Goal: Task Accomplishment & Management: Manage account settings

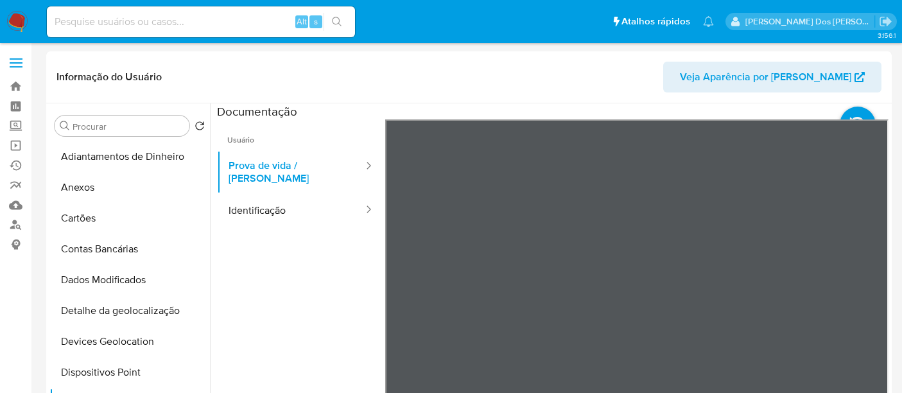
select select "10"
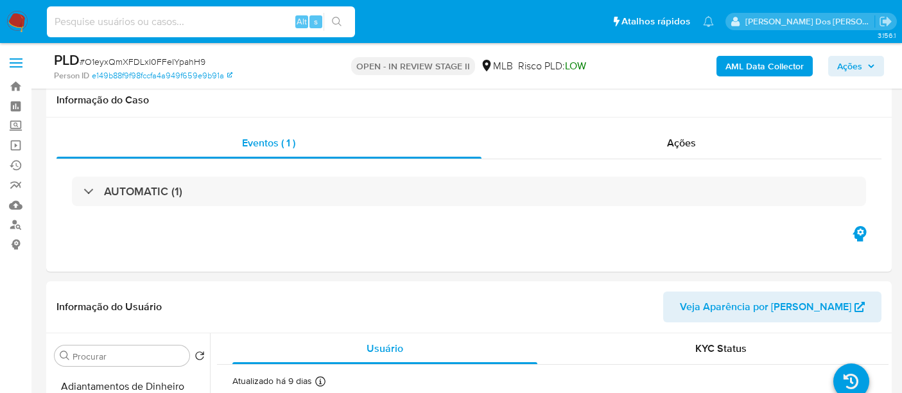
select select "10"
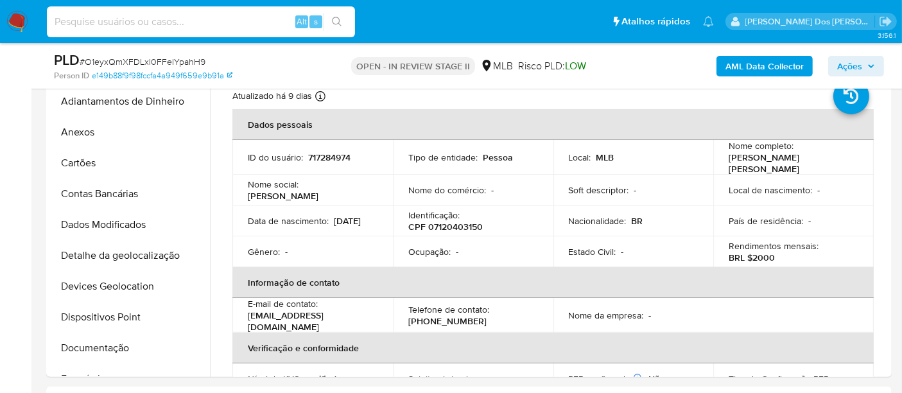
scroll to position [430, 0]
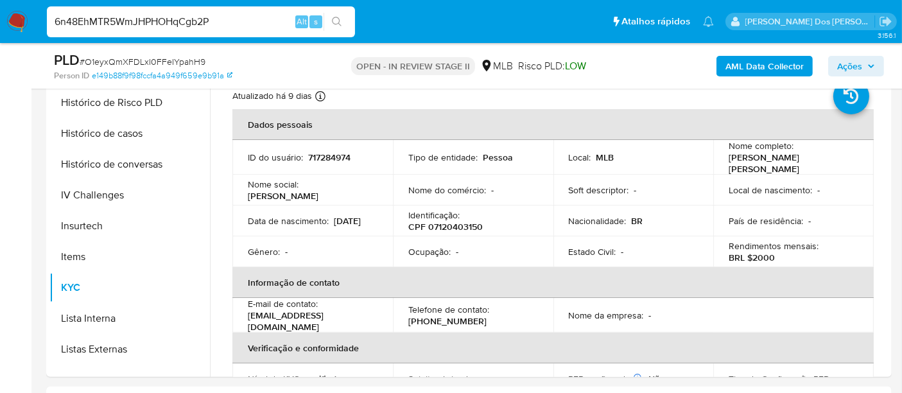
type input "6n48EhMTR5WmJHPHOHqCgb2P"
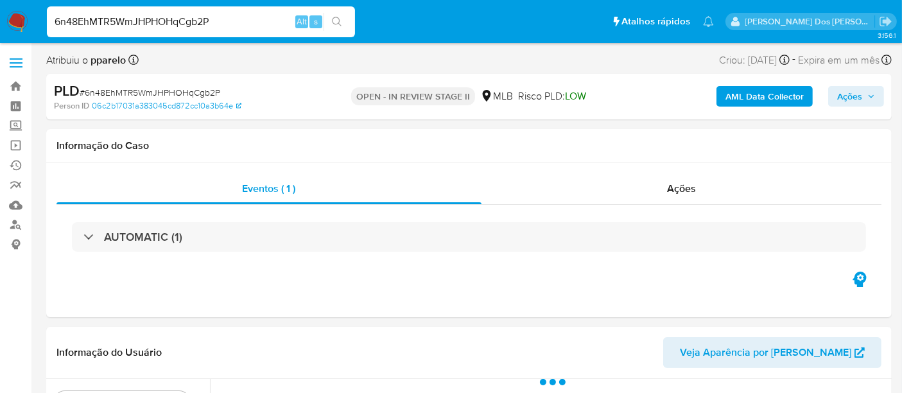
click at [11, 19] on img at bounding box center [17, 22] width 22 height 22
select select "10"
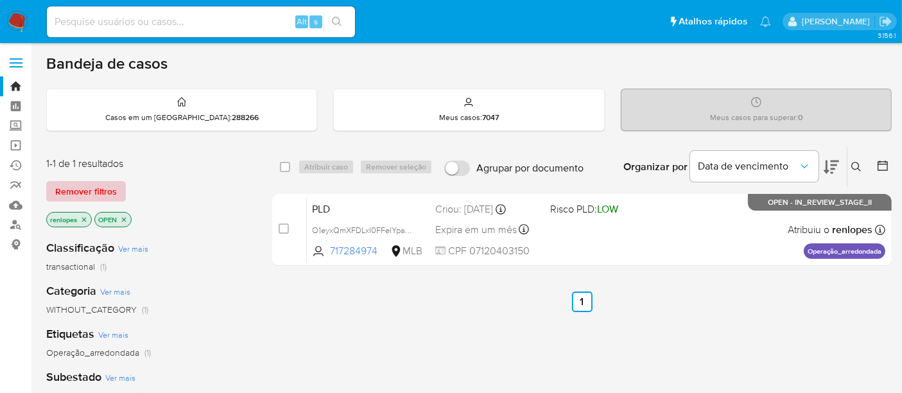
click at [107, 183] on span "Remover filtros" at bounding box center [86, 191] width 62 height 18
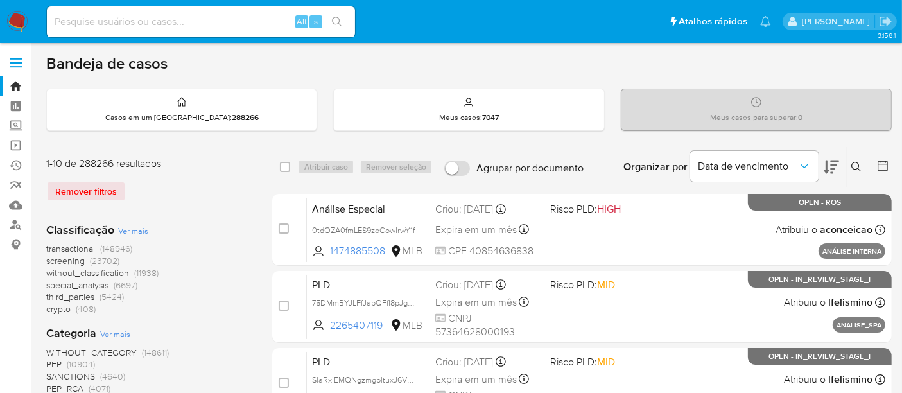
click at [858, 168] on icon at bounding box center [856, 167] width 10 height 10
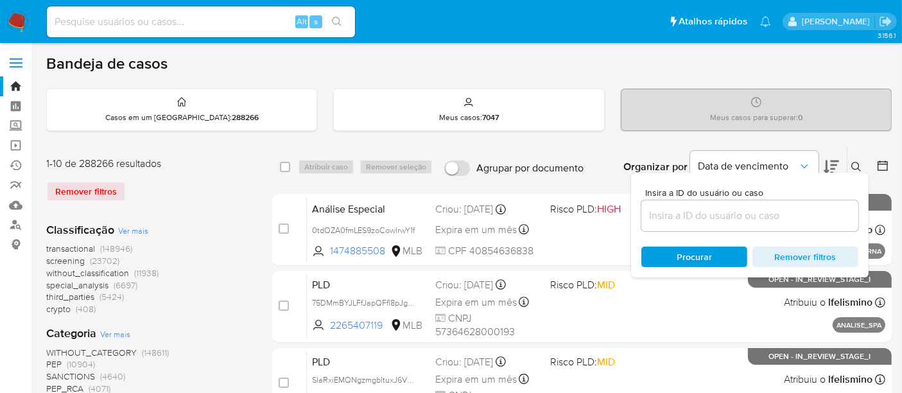
click at [779, 213] on input at bounding box center [749, 215] width 217 height 17
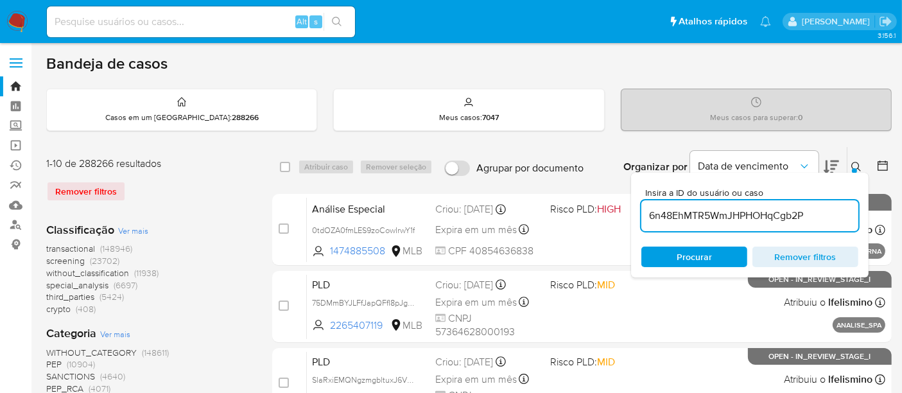
type input "6n48EhMTR5WmJHPHOHqCgb2P"
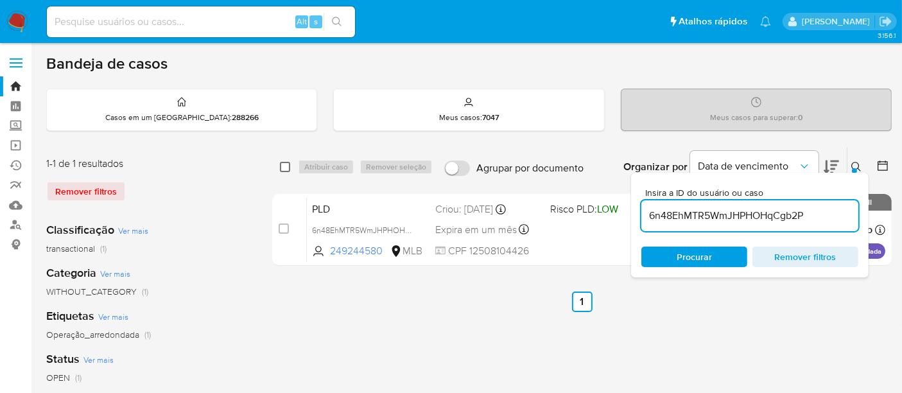
click at [284, 170] on input "checkbox" at bounding box center [285, 167] width 10 height 10
checkbox input "true"
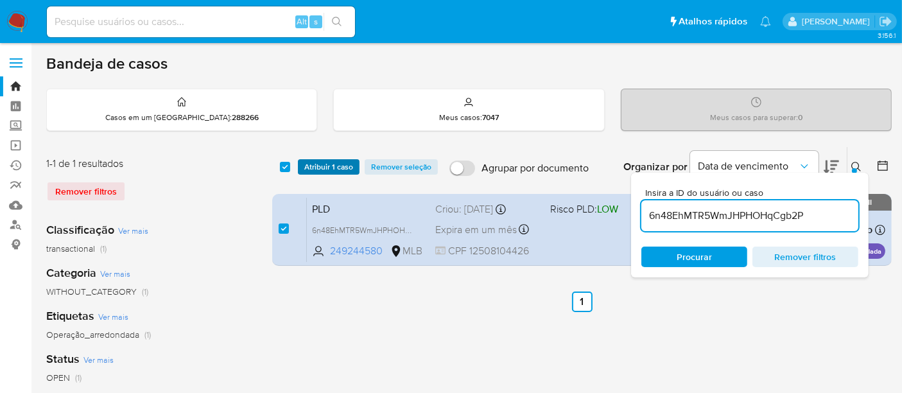
click at [315, 169] on span "Atribuir 1 caso" at bounding box center [328, 167] width 49 height 13
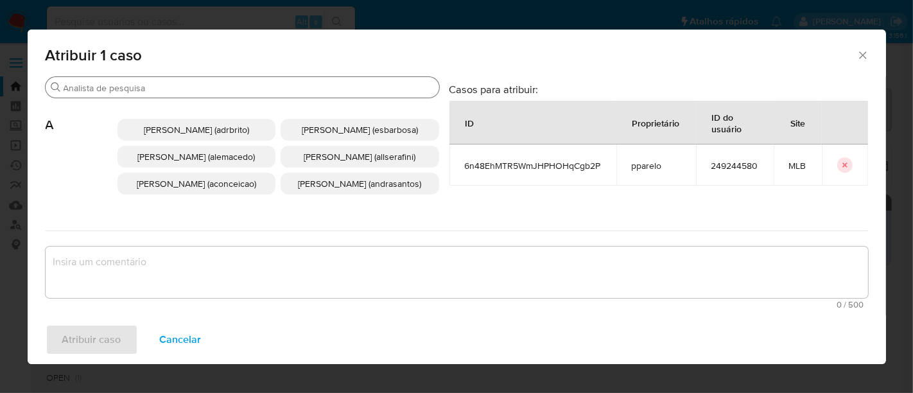
click at [336, 89] on input "Procurar" at bounding box center [249, 88] width 370 height 12
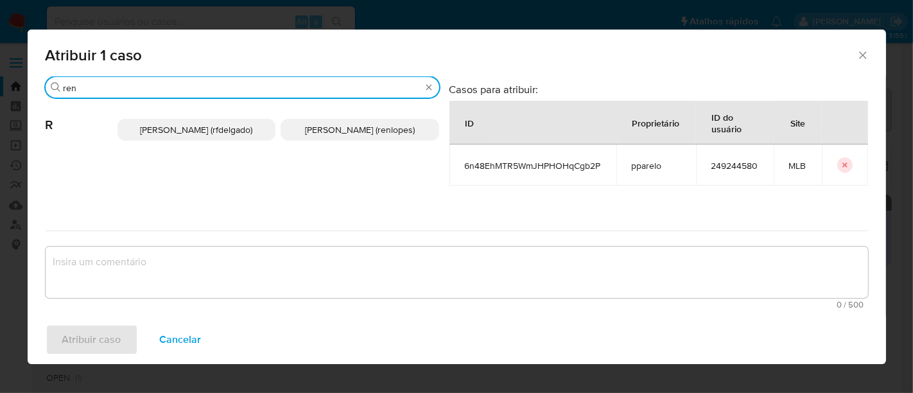
type input "ren"
click at [339, 137] on p "[PERSON_NAME] (renlopes)" at bounding box center [360, 130] width 159 height 22
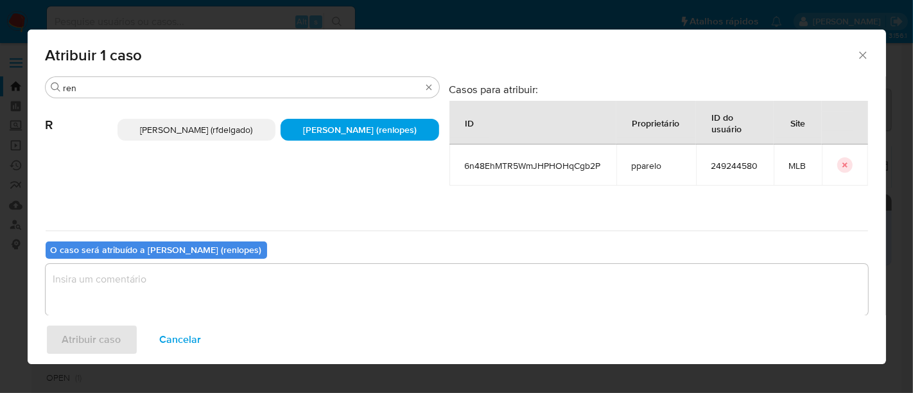
click at [308, 281] on textarea "assign-modal" at bounding box center [457, 289] width 822 height 51
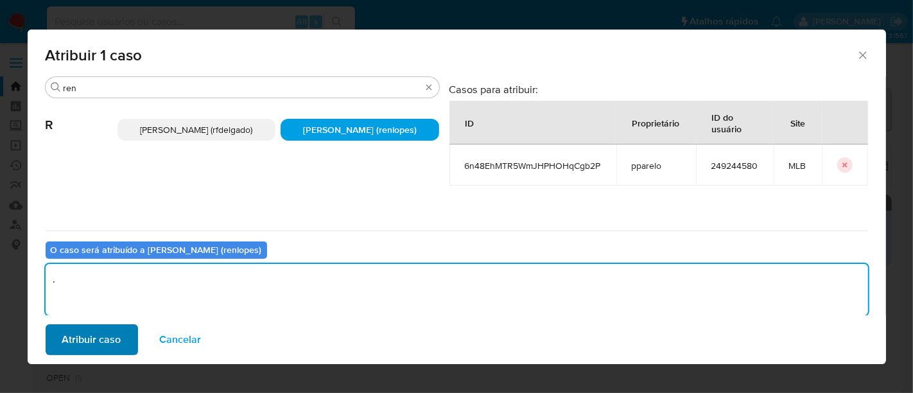
type textarea "."
click at [100, 334] on span "Atribuir caso" at bounding box center [91, 340] width 59 height 28
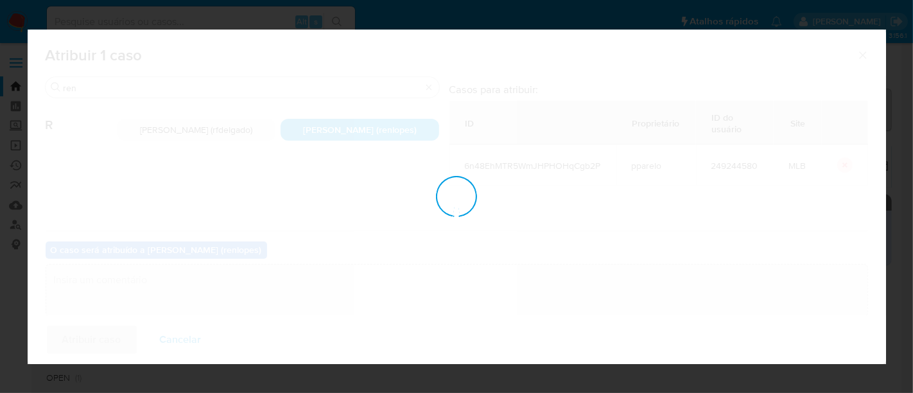
checkbox input "false"
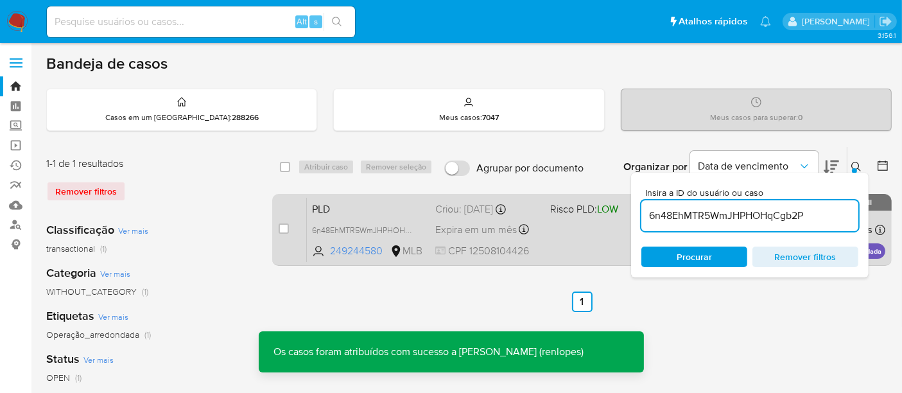
click at [449, 217] on div "PLD 6n48EhMTR5WmJHPHOHqCgb2P 249244580 MLB Risco PLD: LOW Criou: 12/08/2025 Cri…" at bounding box center [596, 229] width 578 height 65
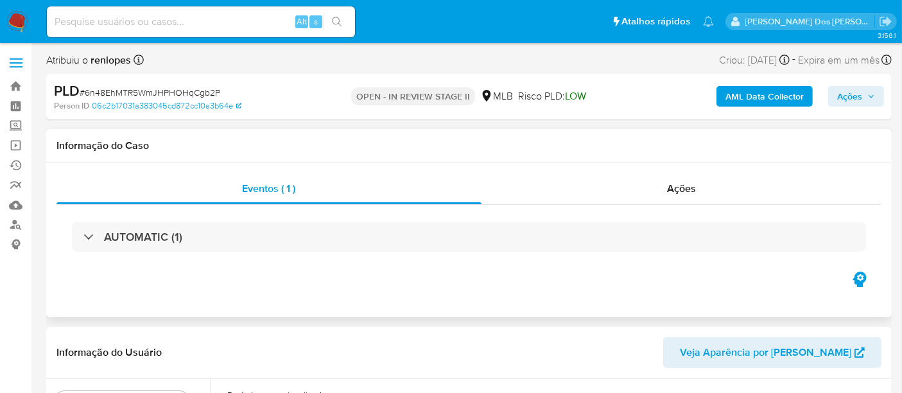
select select "10"
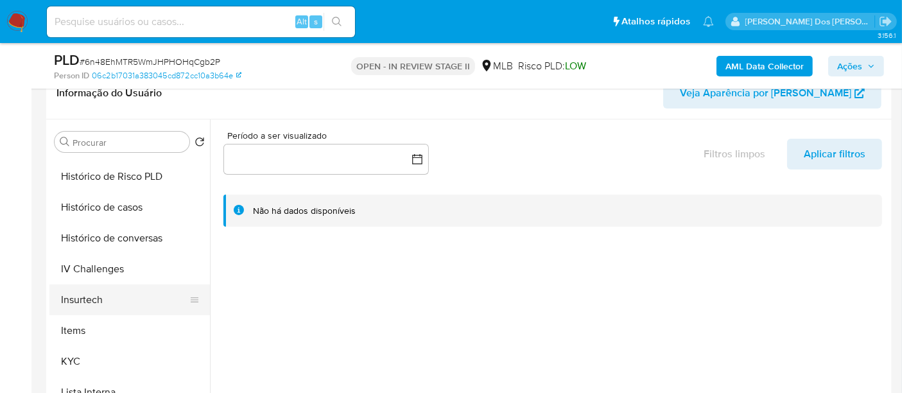
scroll to position [570, 0]
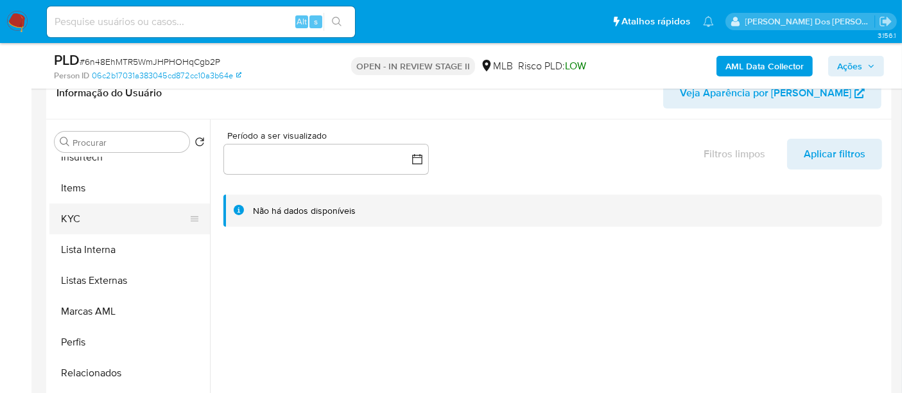
click at [71, 215] on button "KYC" at bounding box center [124, 219] width 150 height 31
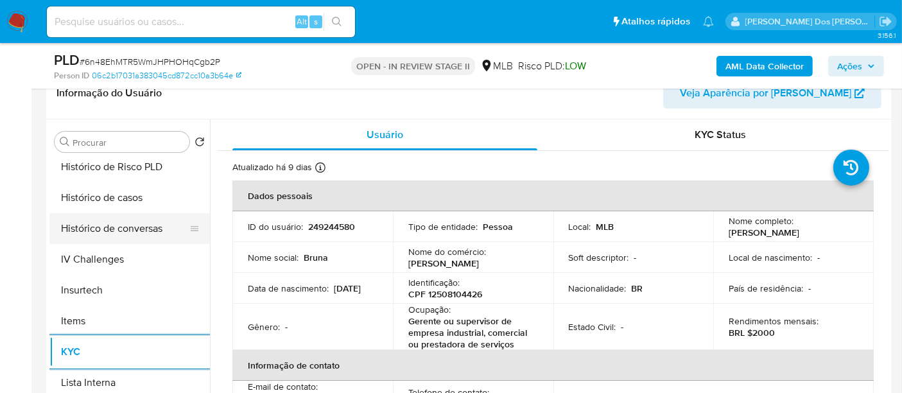
scroll to position [428, 0]
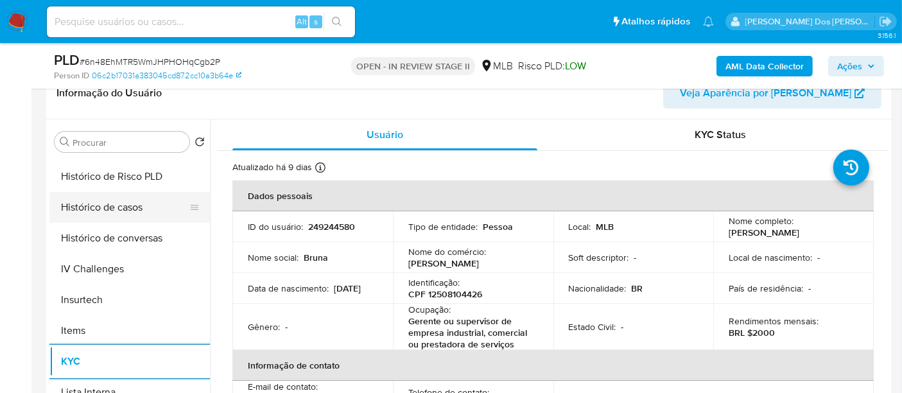
click at [105, 207] on button "Histórico de casos" at bounding box center [124, 207] width 150 height 31
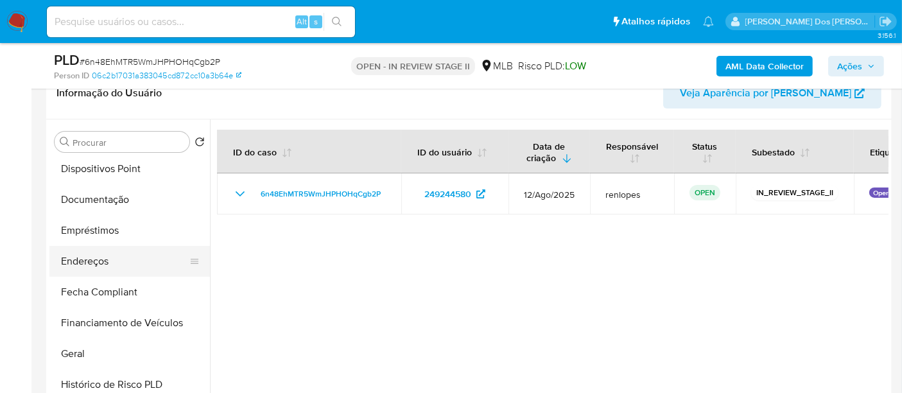
scroll to position [214, 0]
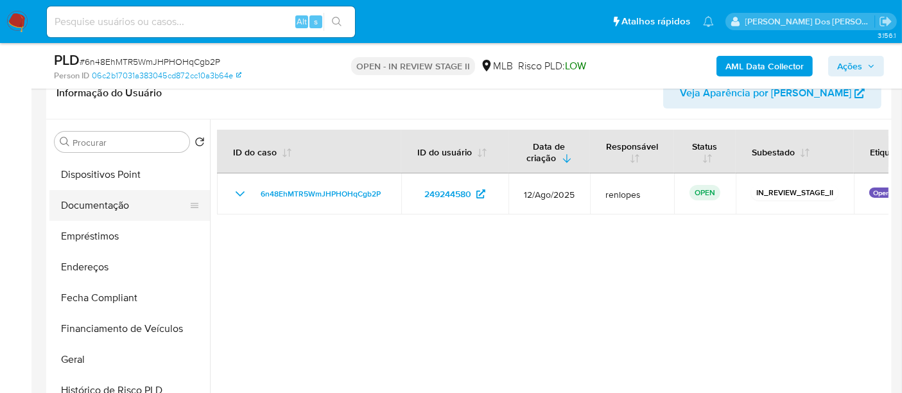
click at [110, 199] on button "Documentação" at bounding box center [124, 205] width 150 height 31
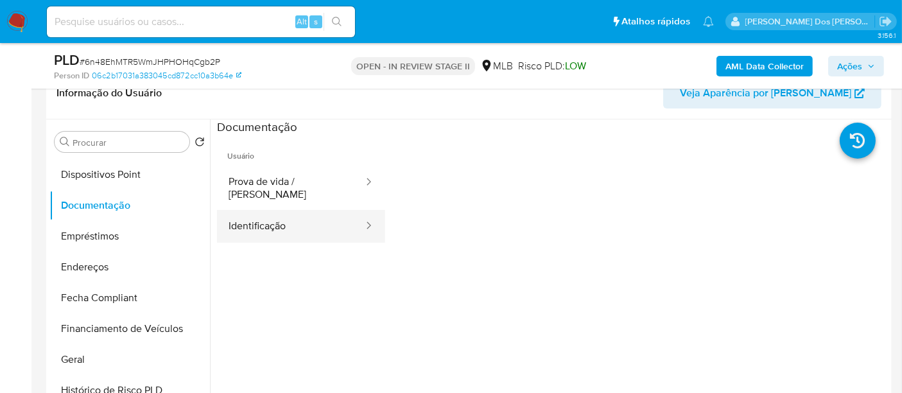
click at [271, 210] on button "Identificação" at bounding box center [291, 226] width 148 height 33
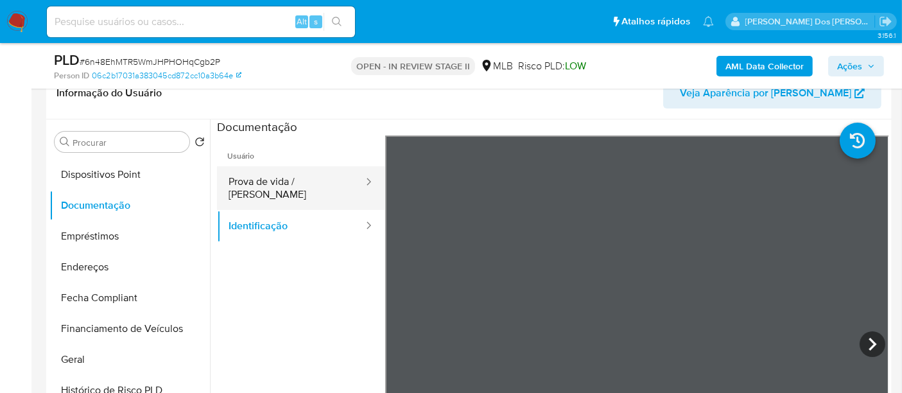
click at [258, 186] on button "Prova de vida / [PERSON_NAME]" at bounding box center [291, 188] width 148 height 44
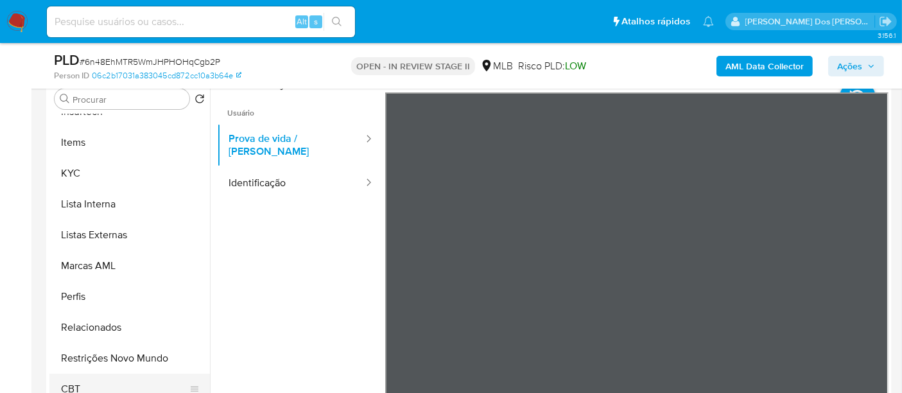
scroll to position [356, 0]
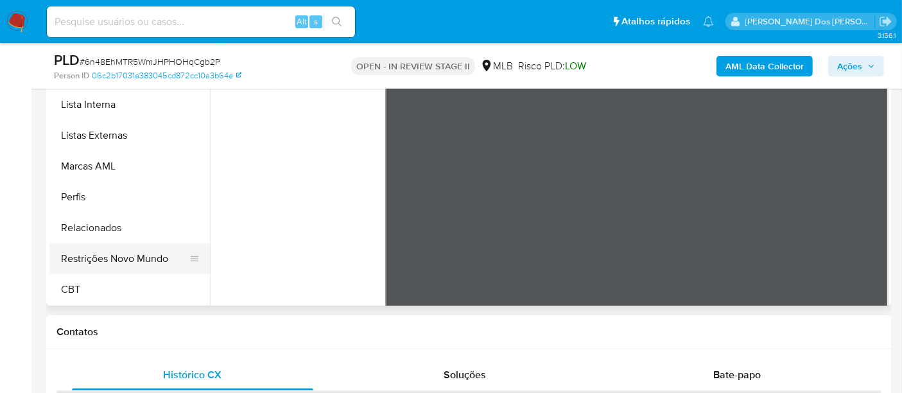
drag, startPoint x: 138, startPoint y: 259, endPoint x: 202, endPoint y: 261, distance: 64.2
click at [139, 259] on button "Restrições Novo Mundo" at bounding box center [124, 258] width 150 height 31
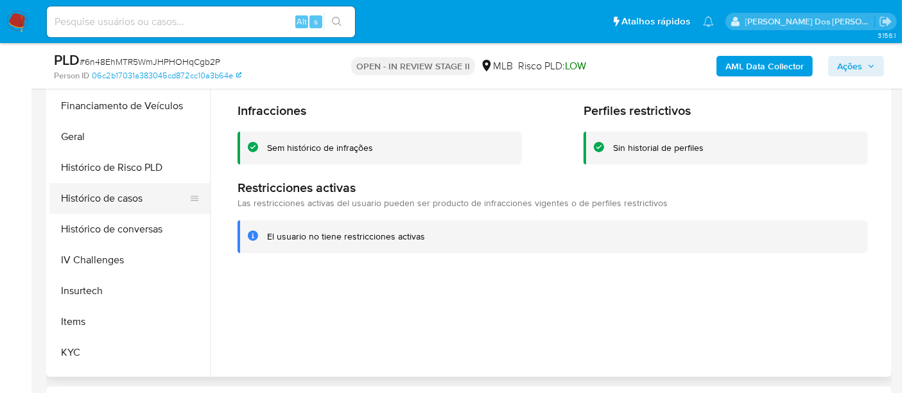
scroll to position [359, 0]
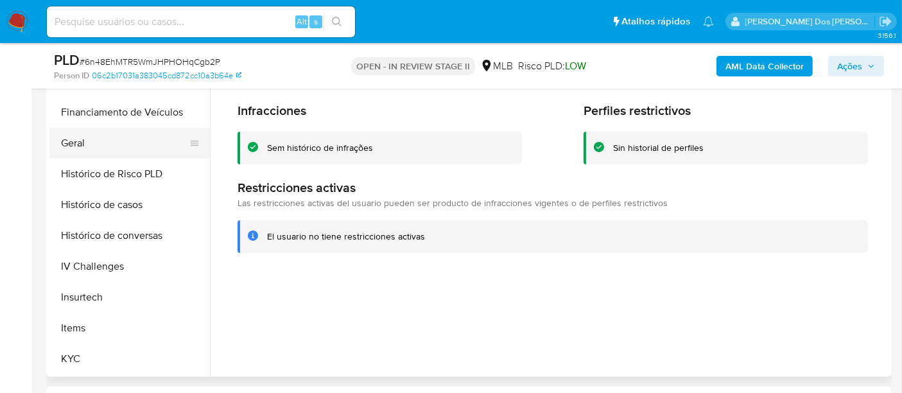
click at [69, 147] on button "Geral" at bounding box center [124, 143] width 150 height 31
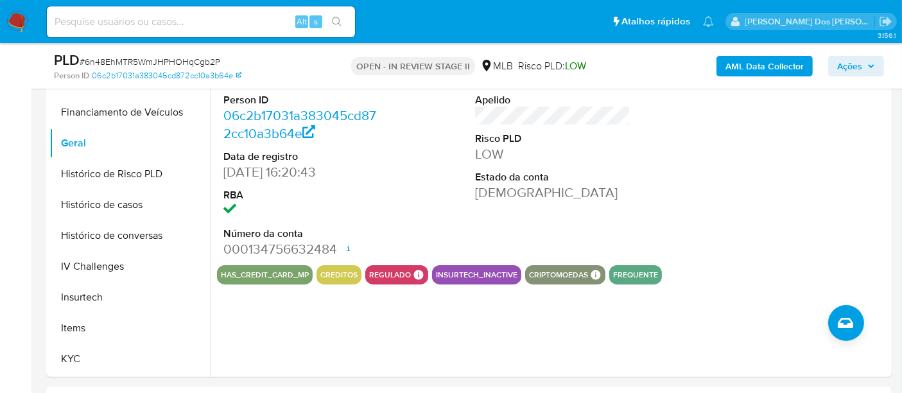
click at [225, 22] on input at bounding box center [201, 21] width 308 height 17
paste input "hPX2uuHz0nPsk1JxUA20hh9h"
type input "hPX2uuHz0nPsk1JxUA20hh9h"
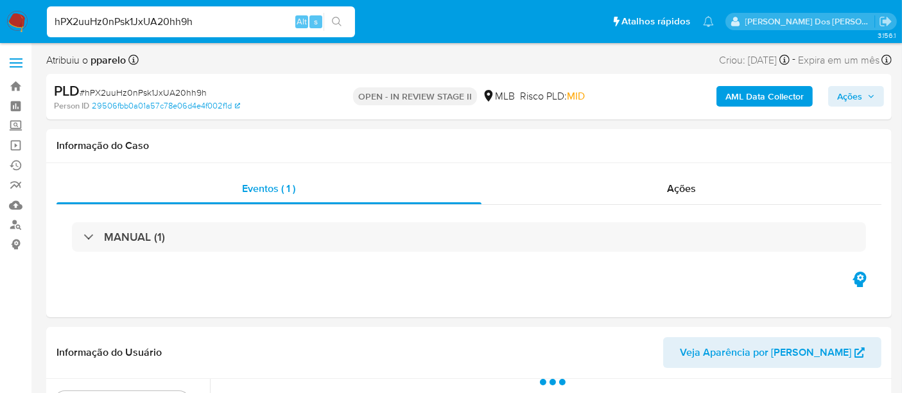
click at [9, 16] on img at bounding box center [17, 22] width 22 height 22
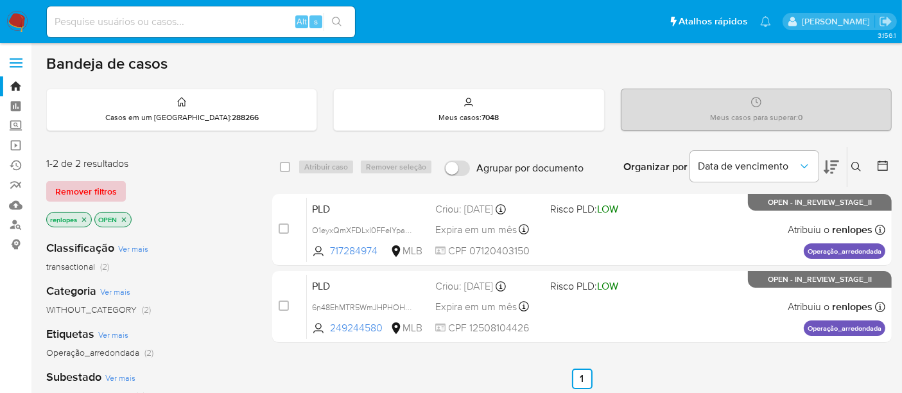
click at [95, 189] on span "Remover filtros" at bounding box center [86, 191] width 62 height 18
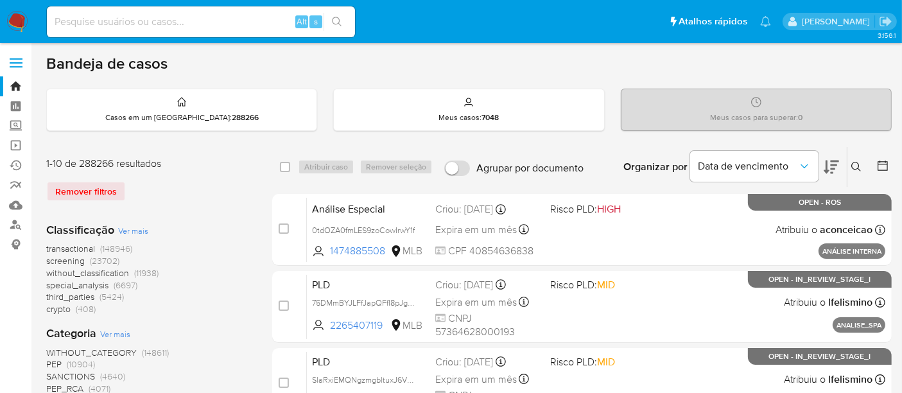
click at [861, 164] on icon at bounding box center [856, 167] width 10 height 10
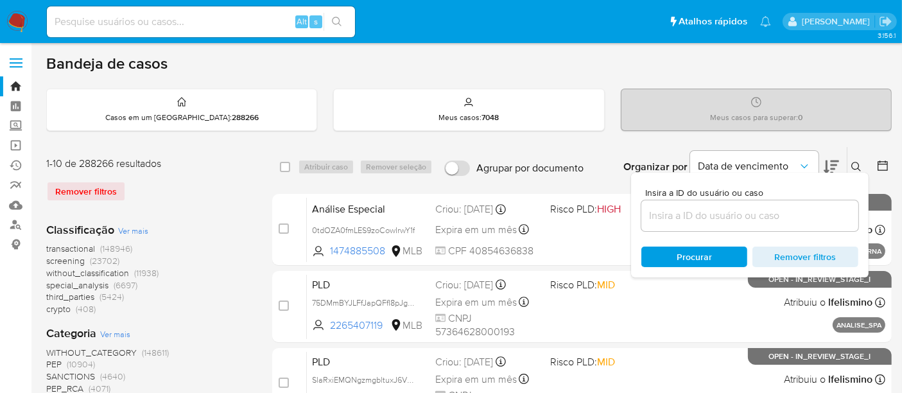
click at [779, 207] on input at bounding box center [749, 215] width 217 height 17
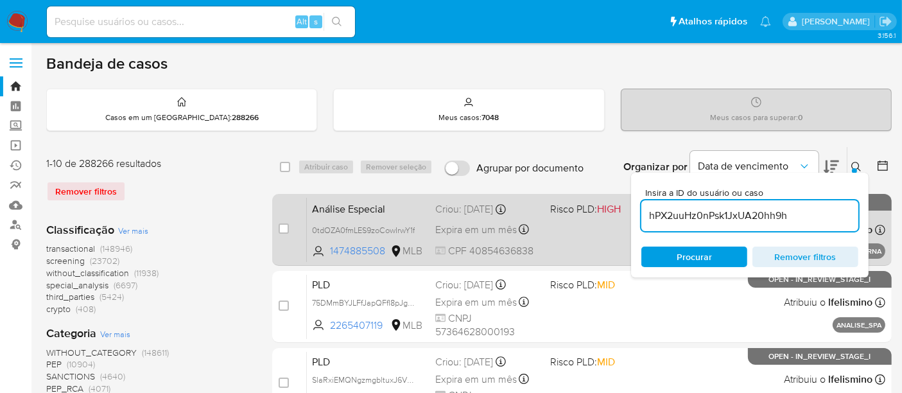
type input "hPX2uuHz0nPsk1JxUA20hh9h"
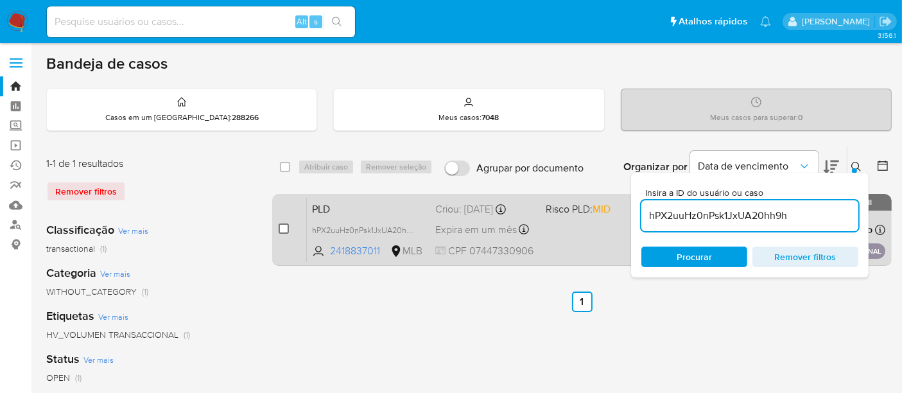
click at [285, 226] on input "checkbox" at bounding box center [284, 228] width 10 height 10
checkbox input "true"
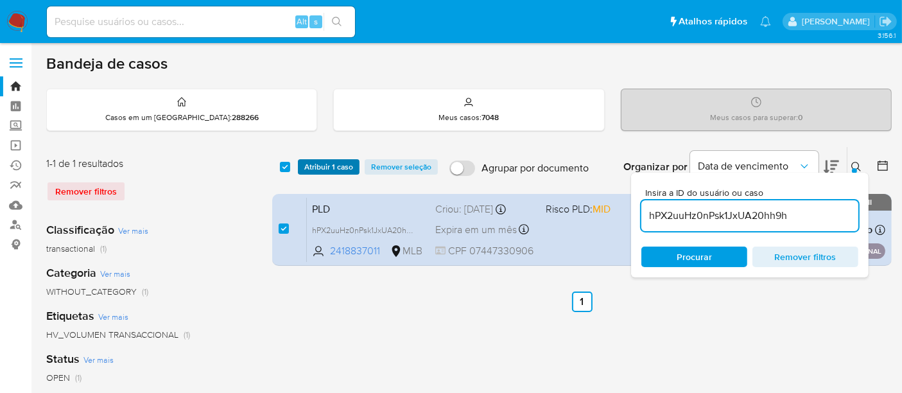
click at [327, 169] on span "Atribuir 1 caso" at bounding box center [328, 167] width 49 height 13
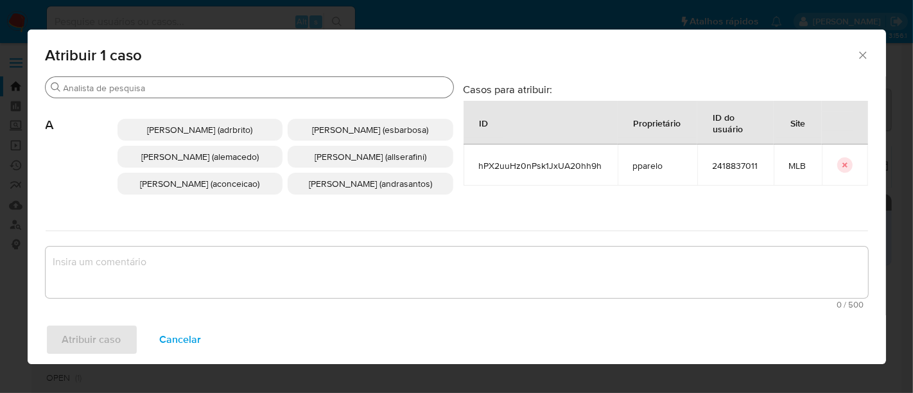
click at [302, 89] on input "Procurar" at bounding box center [256, 88] width 385 height 12
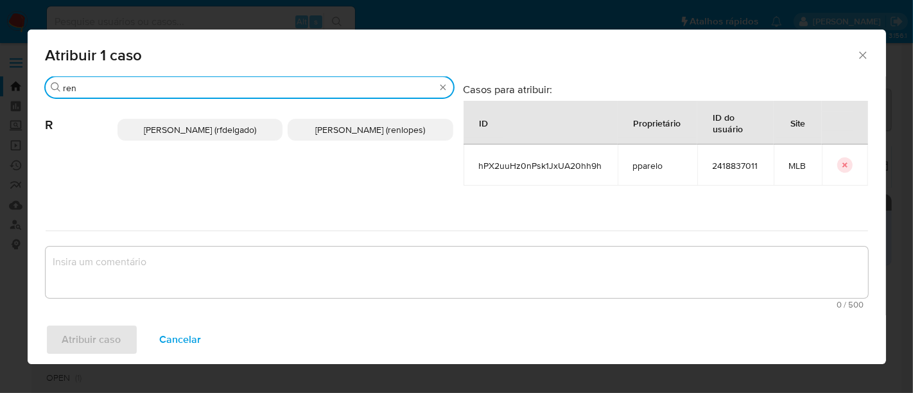
type input "ren"
click at [334, 126] on span "[PERSON_NAME] (renlopes)" at bounding box center [370, 129] width 110 height 13
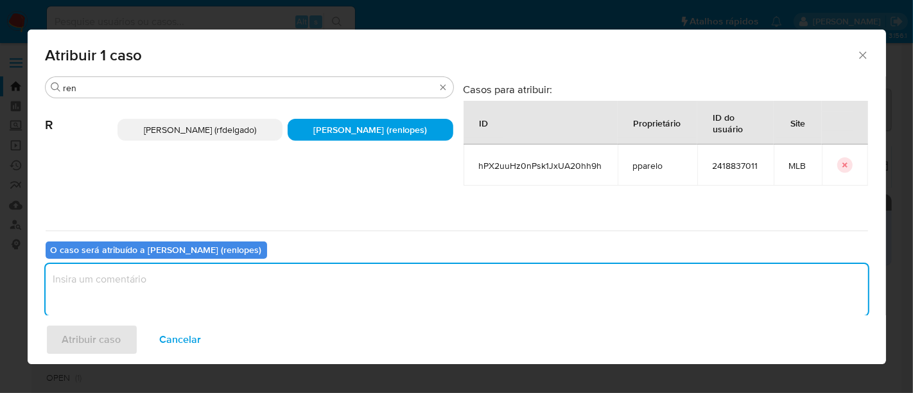
click at [302, 300] on textarea "assign-modal" at bounding box center [457, 289] width 822 height 51
type textarea "."
click at [109, 331] on span "Atribuir caso" at bounding box center [91, 340] width 59 height 28
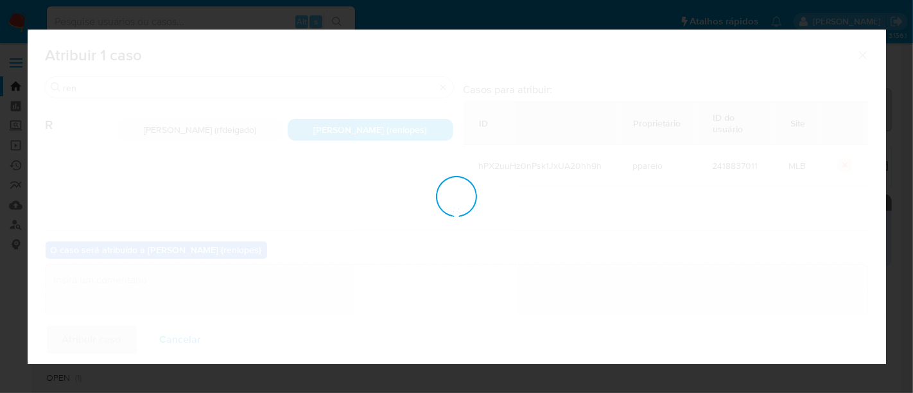
checkbox input "false"
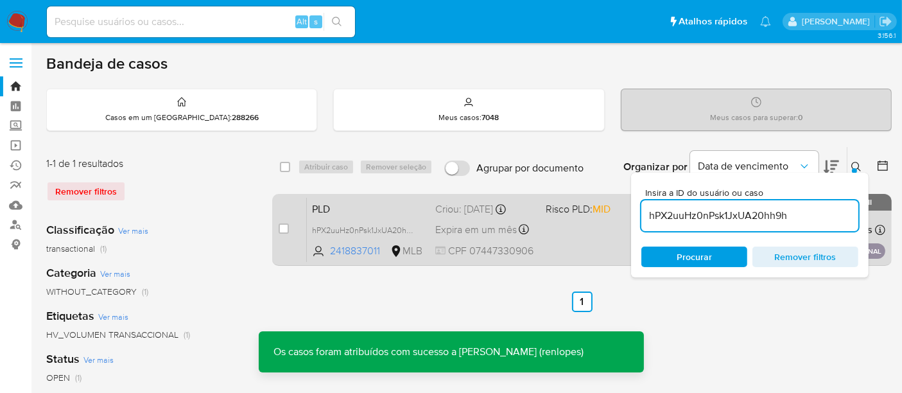
click at [440, 223] on span "Expira em um mês" at bounding box center [476, 230] width 82 height 14
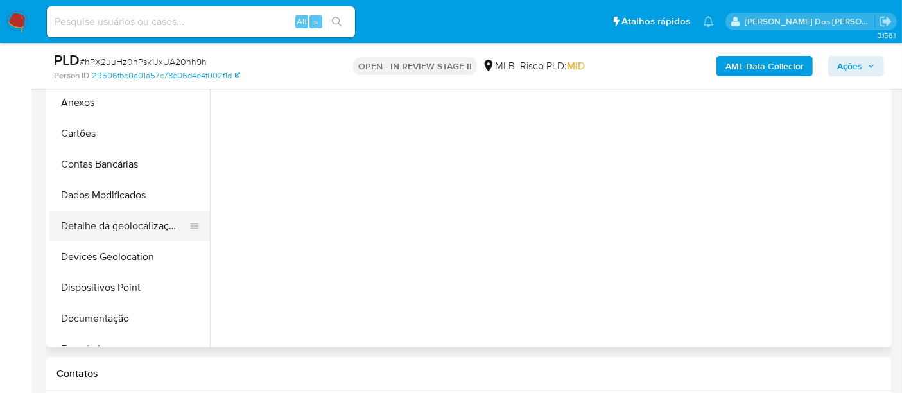
scroll to position [356, 0]
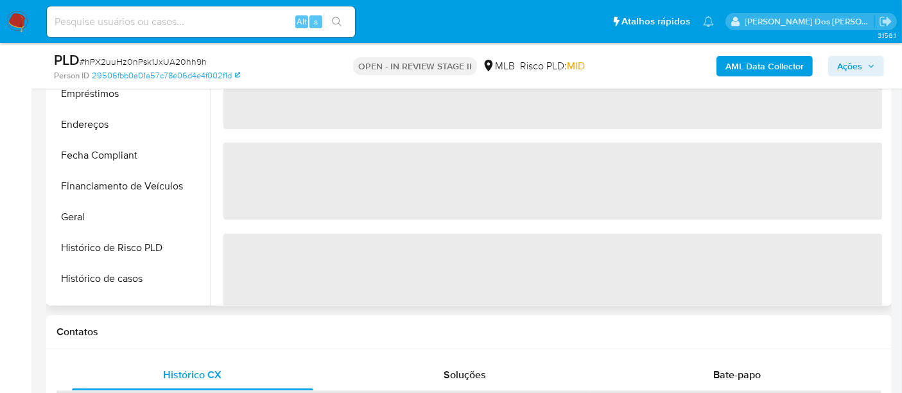
select select "10"
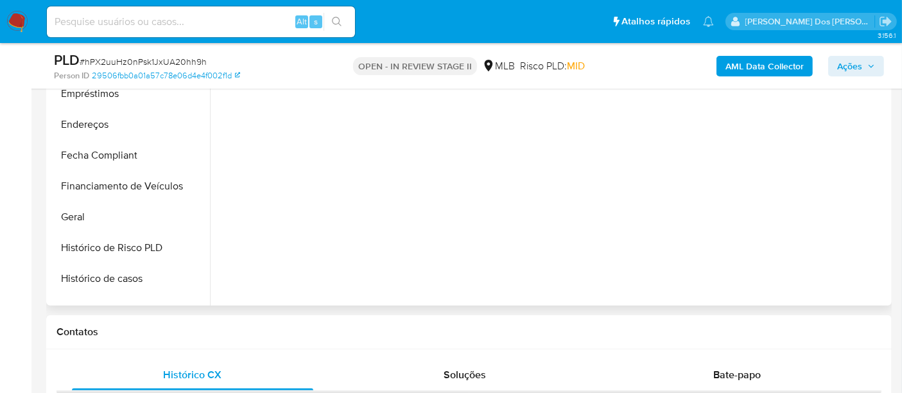
scroll to position [428, 0]
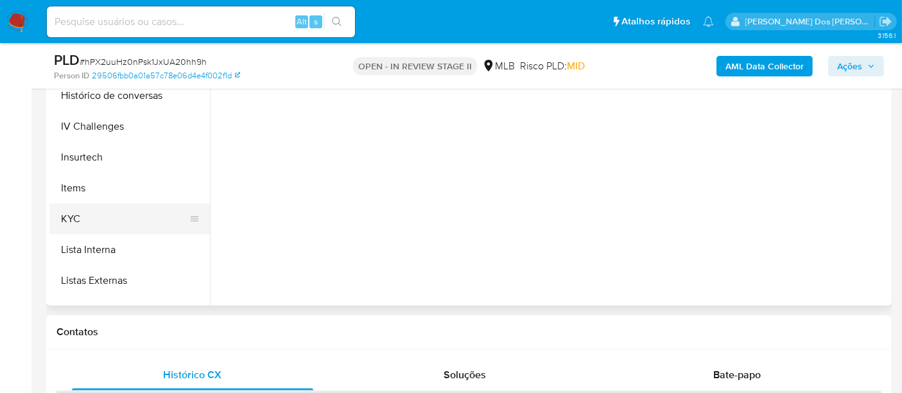
click at [71, 218] on button "KYC" at bounding box center [124, 219] width 150 height 31
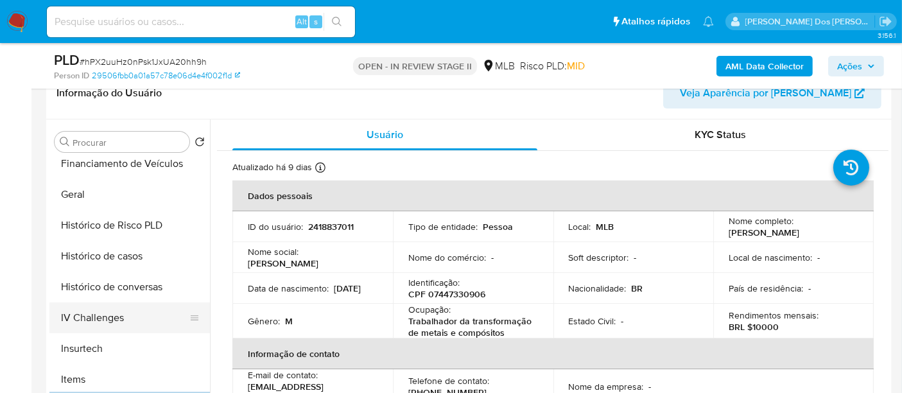
scroll to position [356, 0]
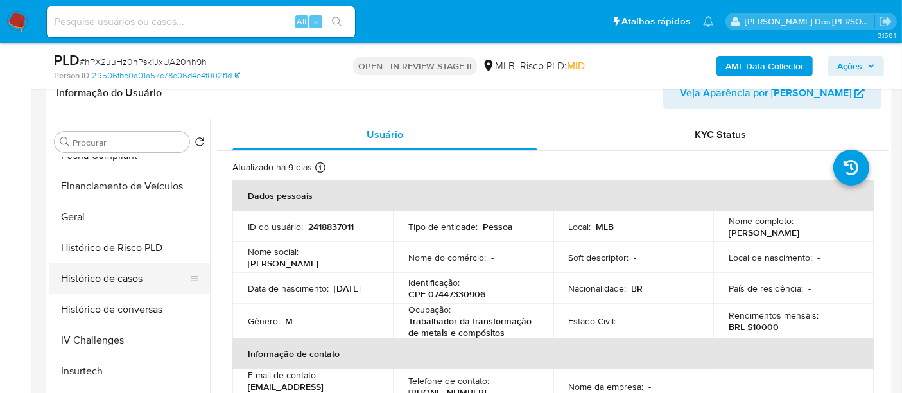
click at [107, 266] on button "Histórico de casos" at bounding box center [124, 278] width 150 height 31
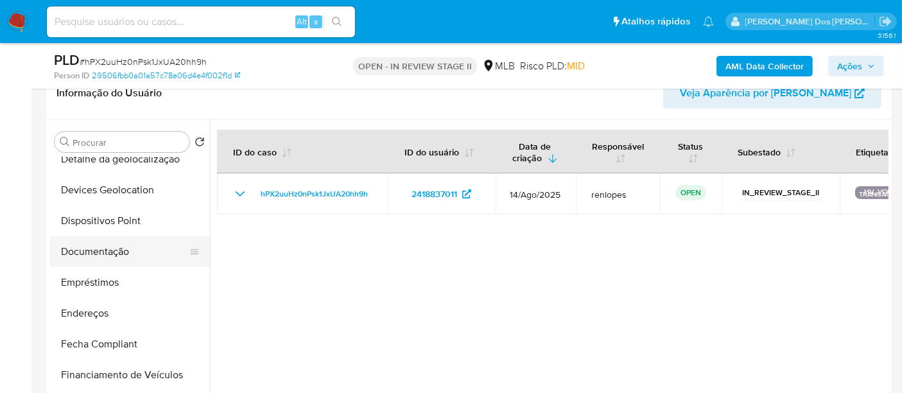
scroll to position [143, 0]
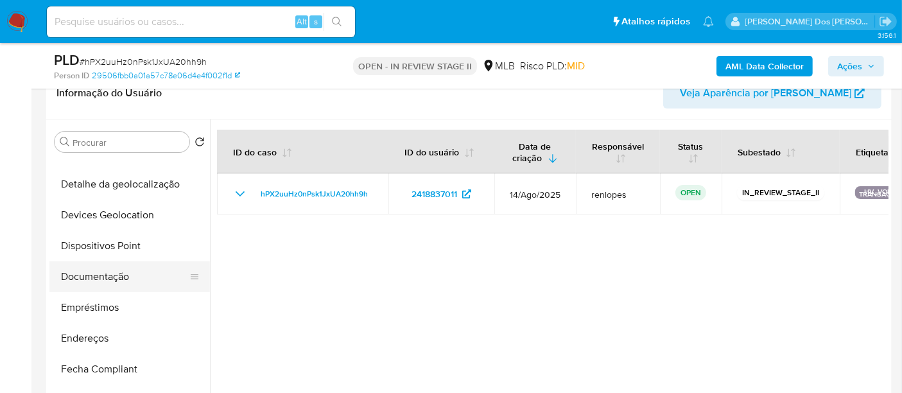
click at [120, 273] on button "Documentação" at bounding box center [124, 276] width 150 height 31
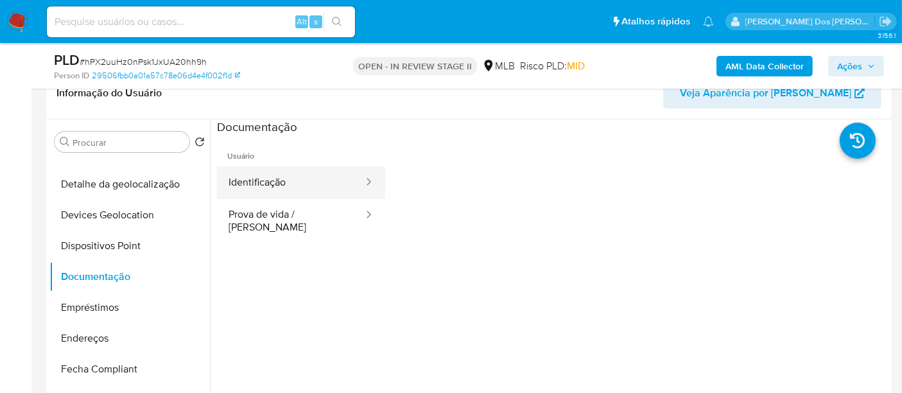
click at [253, 177] on button "Identificação" at bounding box center [291, 182] width 148 height 33
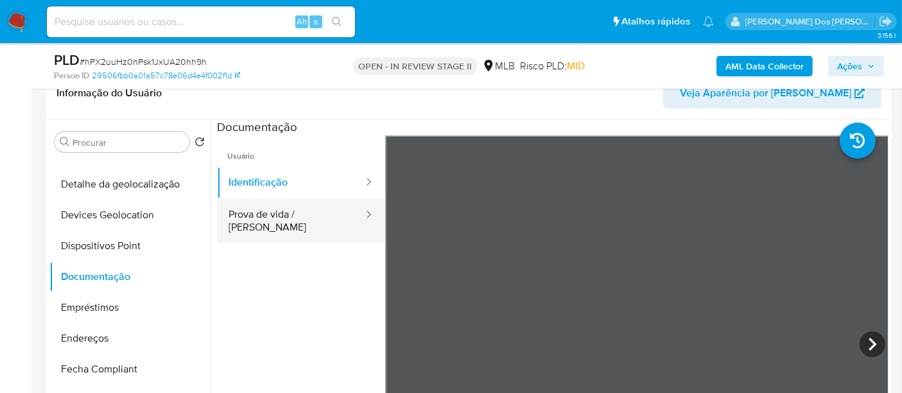
click at [302, 221] on button "Prova de vida / [PERSON_NAME]" at bounding box center [291, 221] width 148 height 44
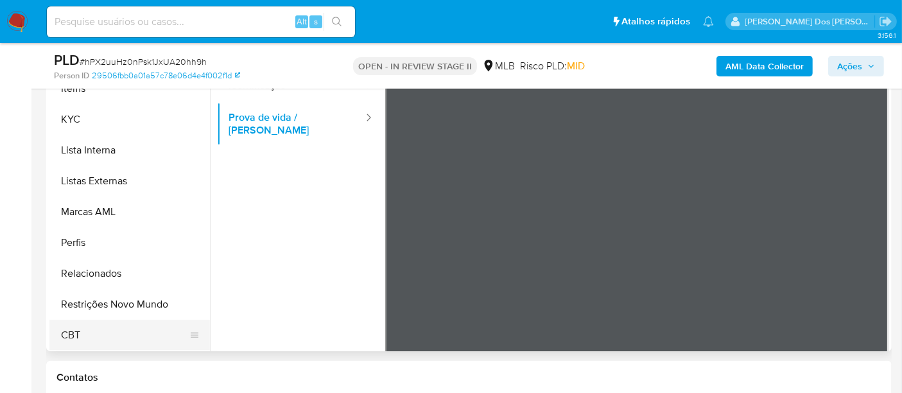
scroll to position [356, 0]
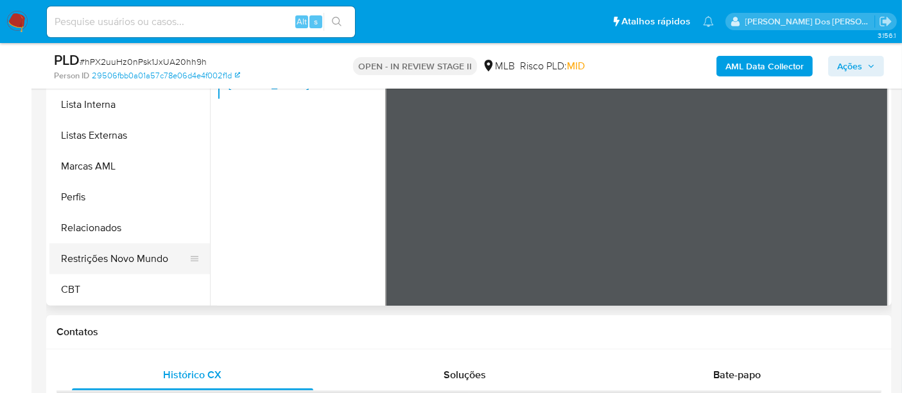
click at [128, 259] on button "Restrições Novo Mundo" at bounding box center [124, 258] width 150 height 31
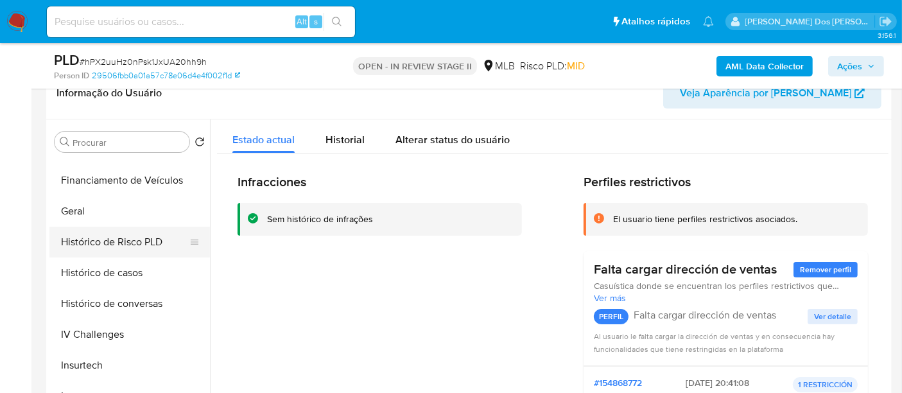
scroll to position [359, 0]
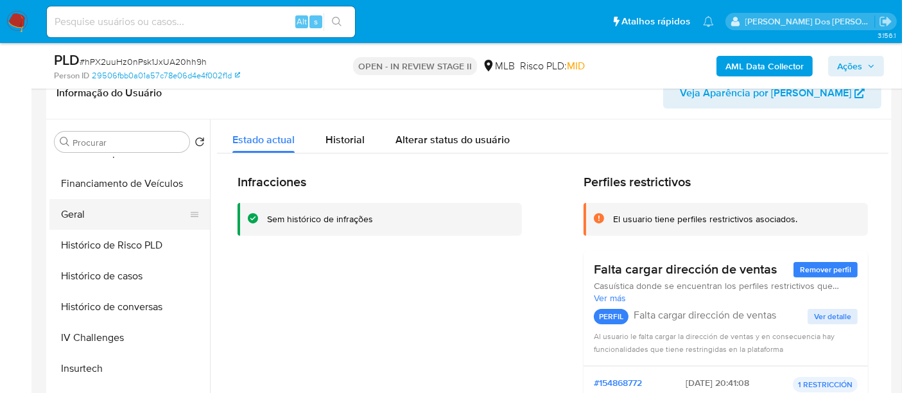
click at [82, 217] on button "Geral" at bounding box center [124, 214] width 150 height 31
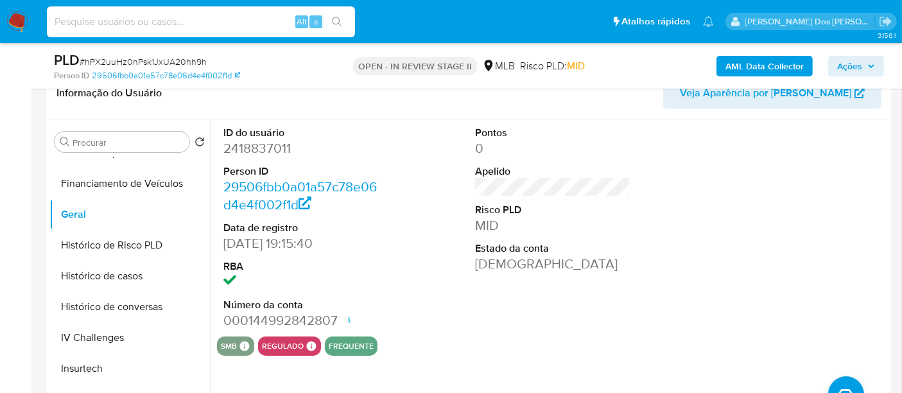
click at [155, 27] on input at bounding box center [201, 21] width 308 height 17
paste input "y15P0DaOOUexmfj8UzzjQtWt"
type input "y15P0DaOOUexmfj8UzzjQtWt"
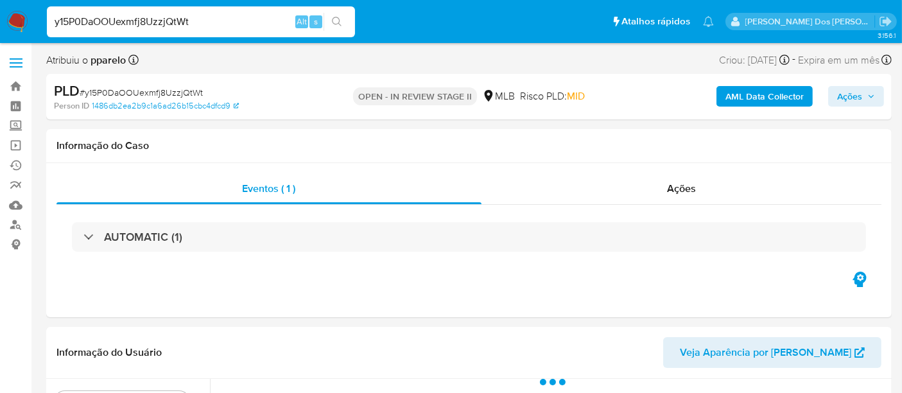
click at [21, 20] on img at bounding box center [17, 22] width 22 height 22
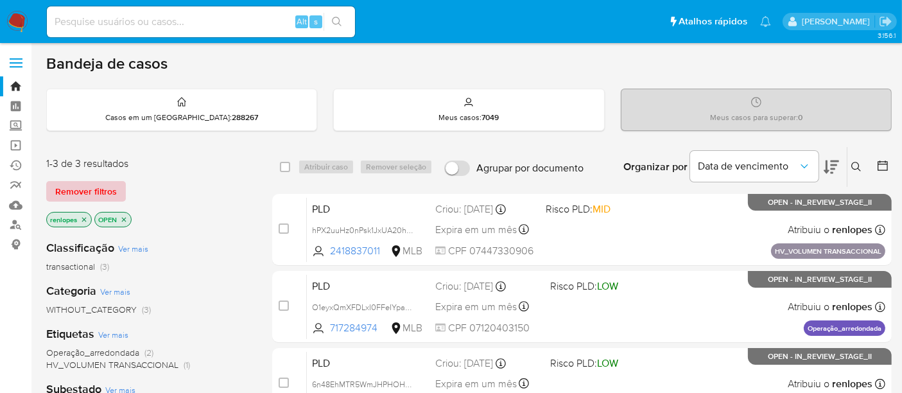
click at [99, 189] on span "Remover filtros" at bounding box center [86, 191] width 62 height 18
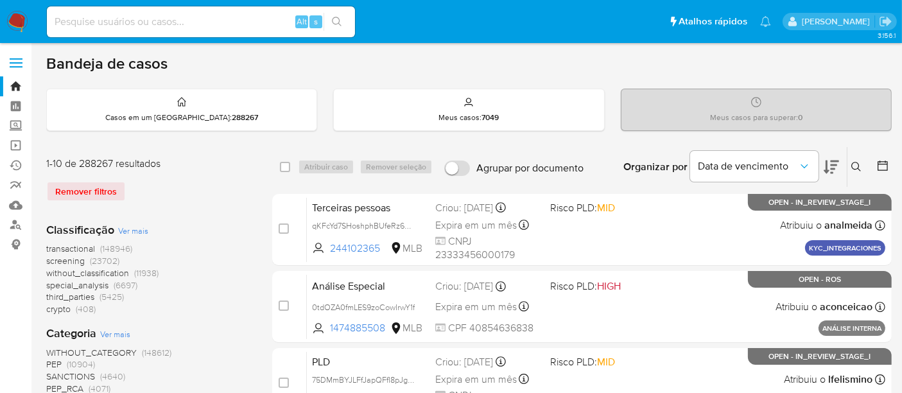
click at [853, 168] on icon at bounding box center [856, 167] width 10 height 10
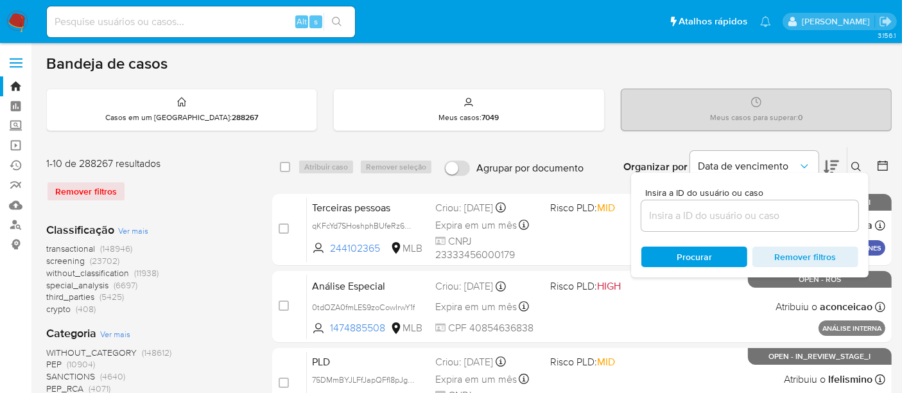
click at [722, 216] on input at bounding box center [749, 215] width 217 height 17
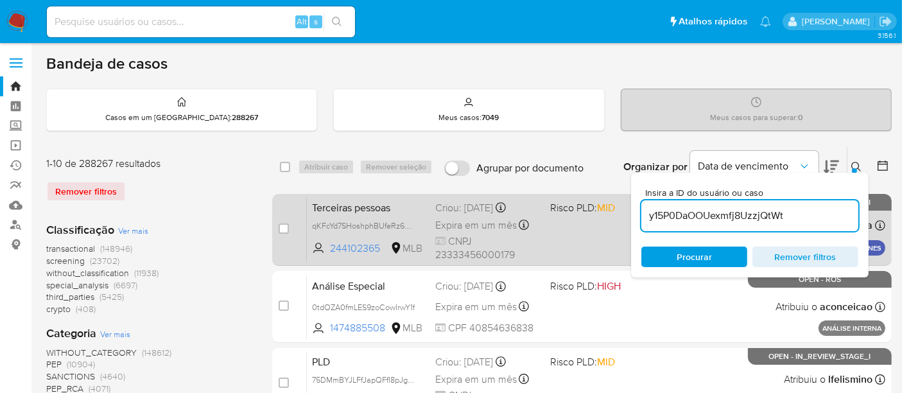
type input "y15P0DaOOUexmfj8UzzjQtWt"
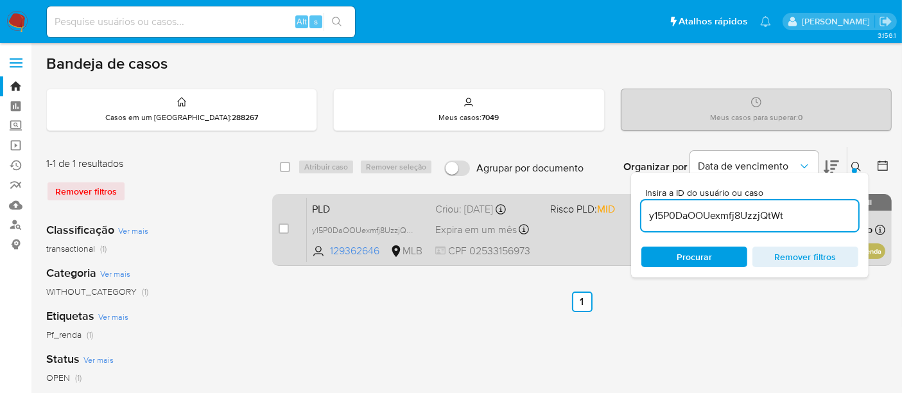
drag, startPoint x: 285, startPoint y: 225, endPoint x: 302, endPoint y: 204, distance: 26.9
click at [285, 225] on input "checkbox" at bounding box center [284, 228] width 10 height 10
checkbox input "true"
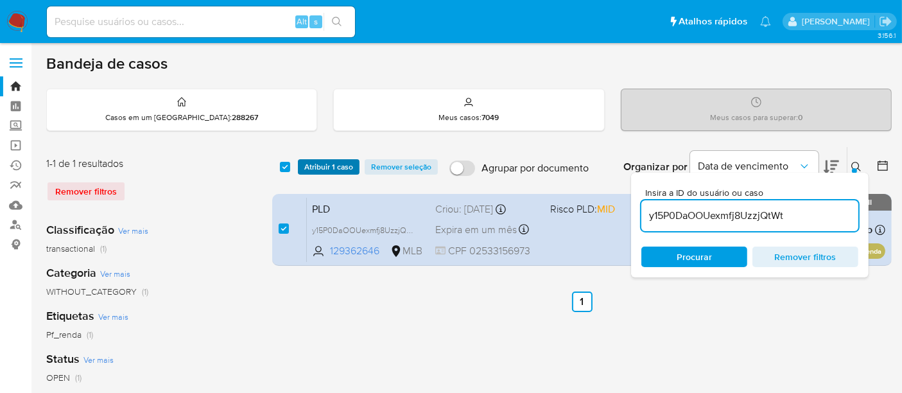
click at [317, 170] on span "Atribuir 1 caso" at bounding box center [328, 167] width 49 height 13
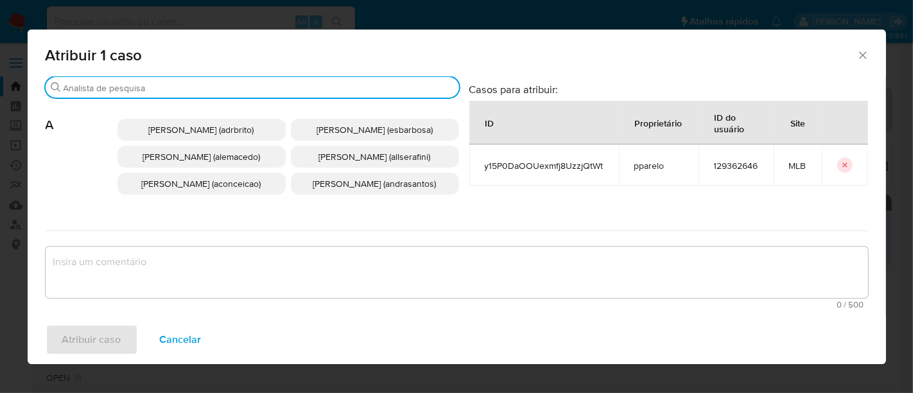
click at [321, 87] on input "Procurar" at bounding box center [259, 88] width 390 height 12
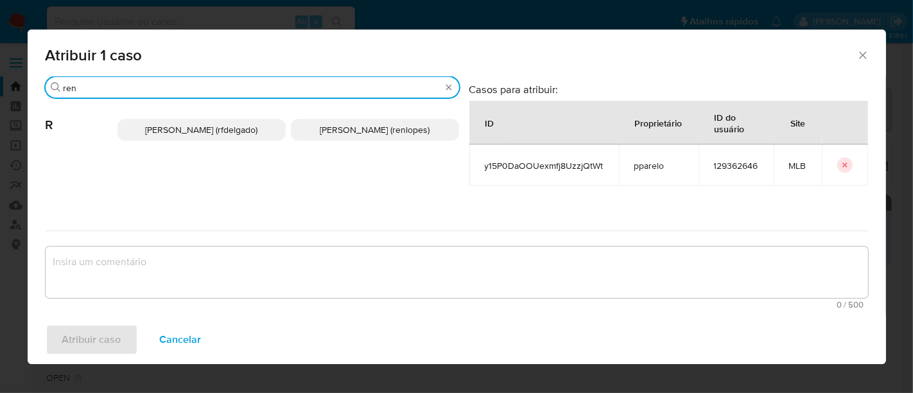
type input "ren"
click at [346, 129] on span "Renato Lopes Dos Santos (renlopes)" at bounding box center [375, 129] width 110 height 13
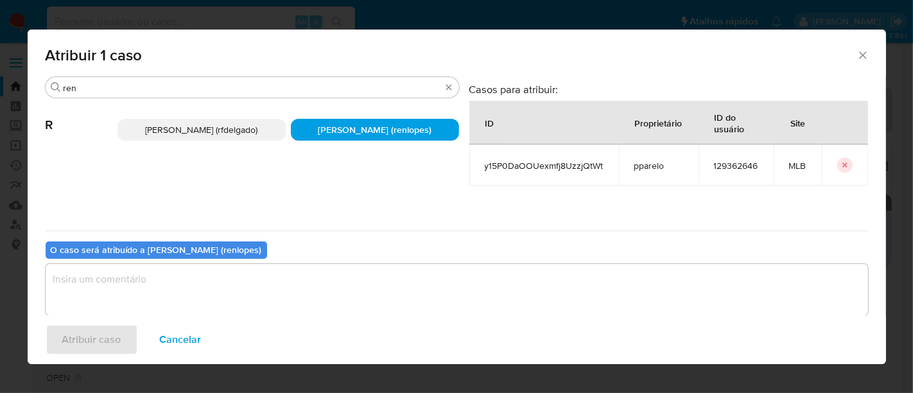
click at [343, 276] on textarea "assign-modal" at bounding box center [457, 289] width 822 height 51
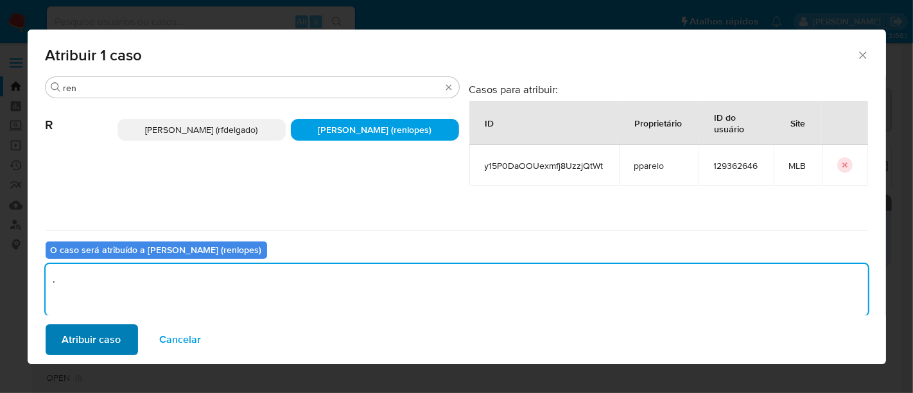
type textarea "."
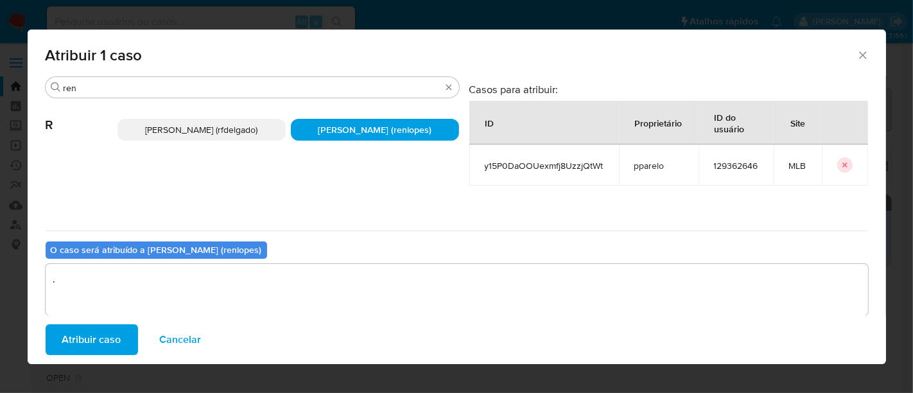
click at [103, 334] on span "Atribuir caso" at bounding box center [91, 340] width 59 height 28
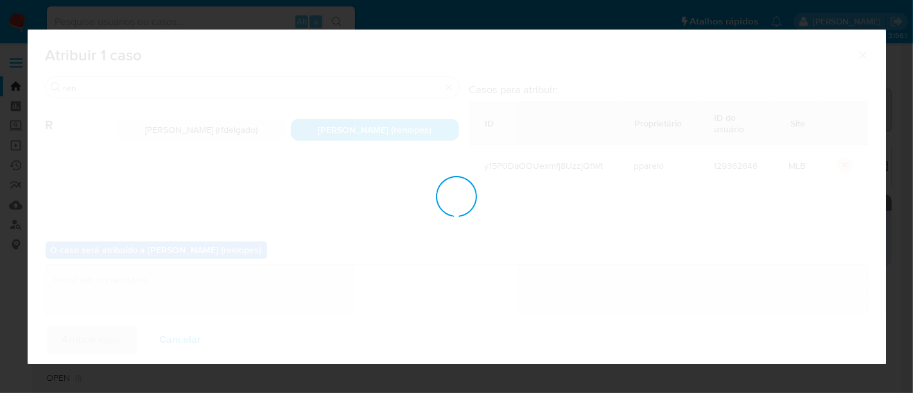
checkbox input "false"
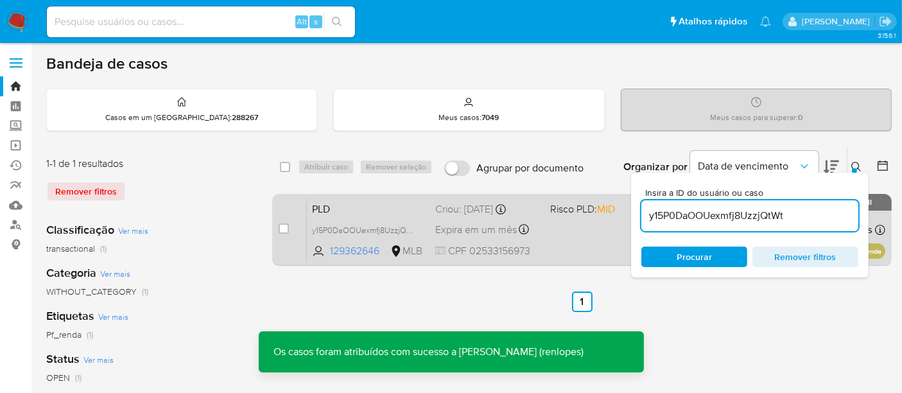
click at [495, 223] on span "Expira em um mês" at bounding box center [476, 230] width 82 height 14
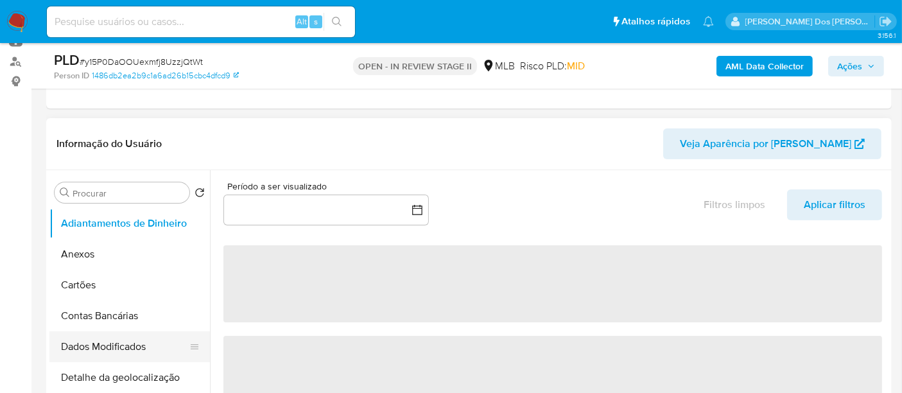
scroll to position [285, 0]
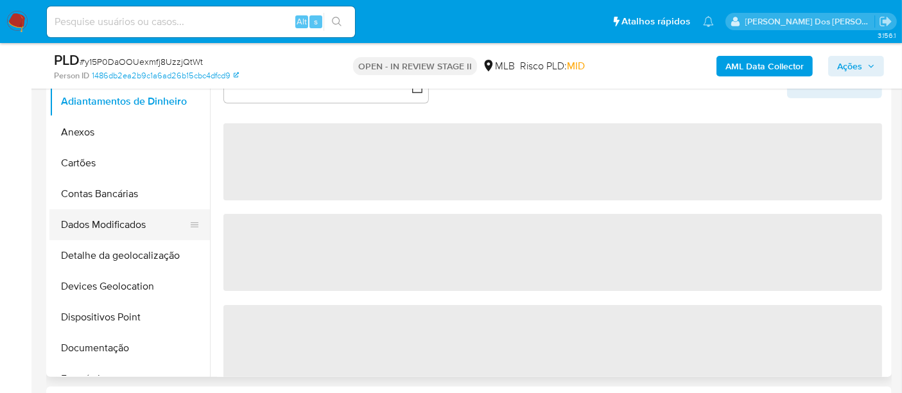
select select "10"
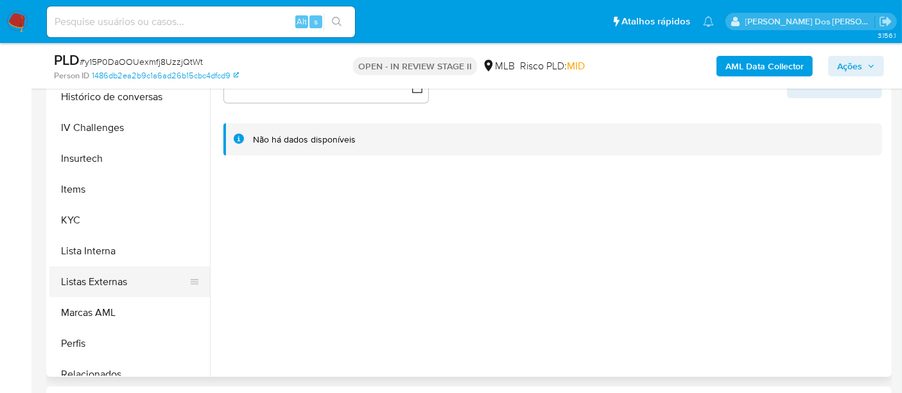
scroll to position [499, 0]
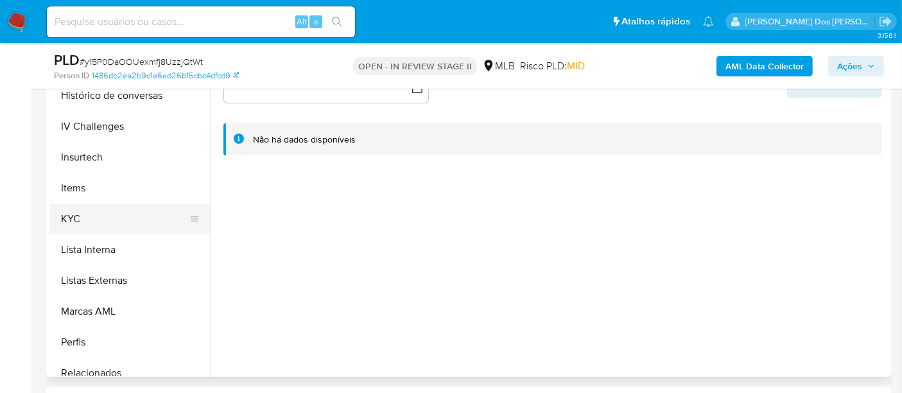
click at [67, 217] on button "KYC" at bounding box center [124, 219] width 150 height 31
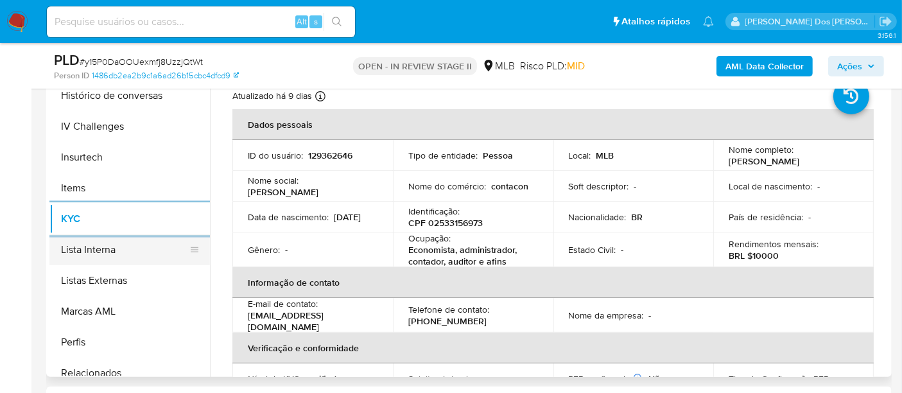
scroll to position [428, 0]
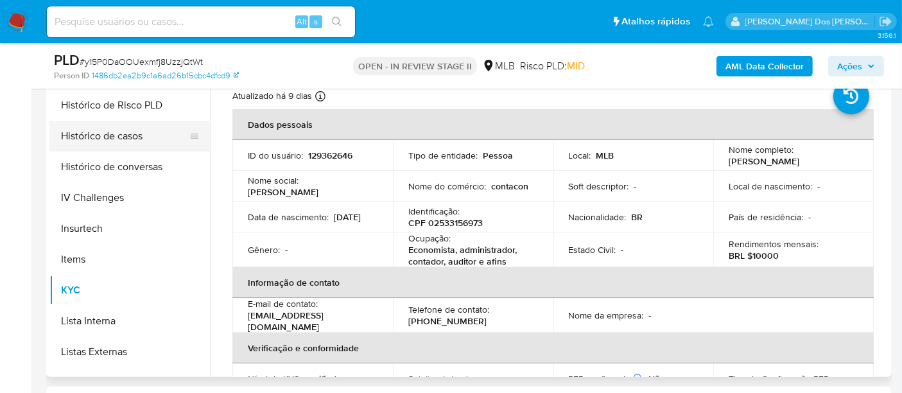
click at [114, 141] on button "Histórico de casos" at bounding box center [124, 136] width 150 height 31
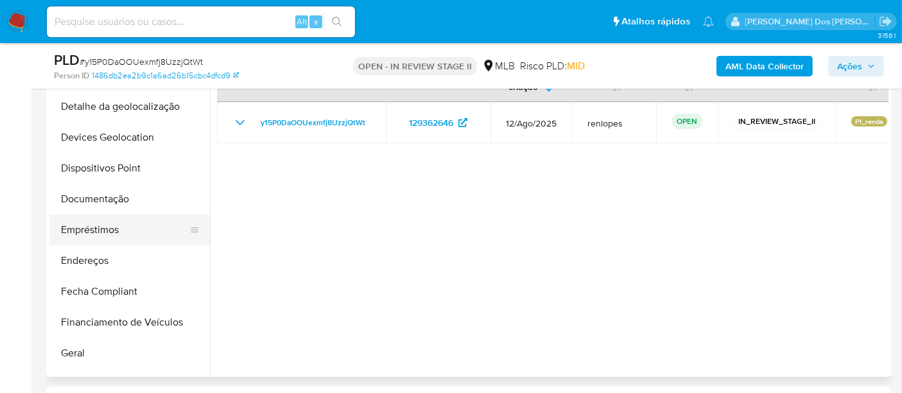
scroll to position [143, 0]
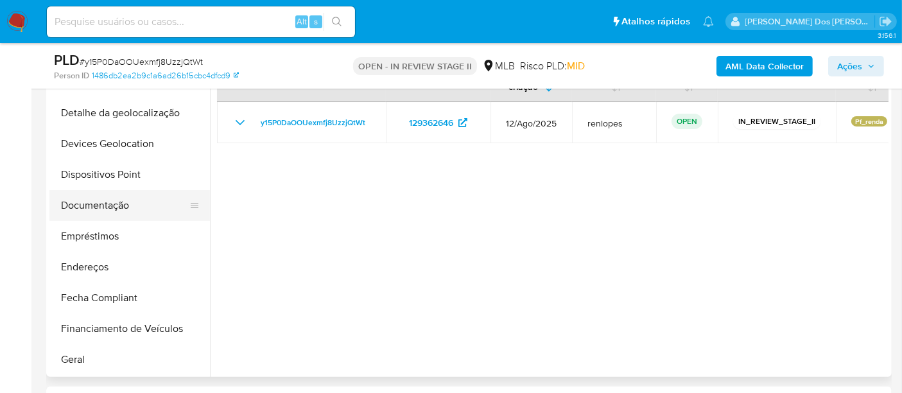
click at [110, 200] on button "Documentação" at bounding box center [124, 205] width 150 height 31
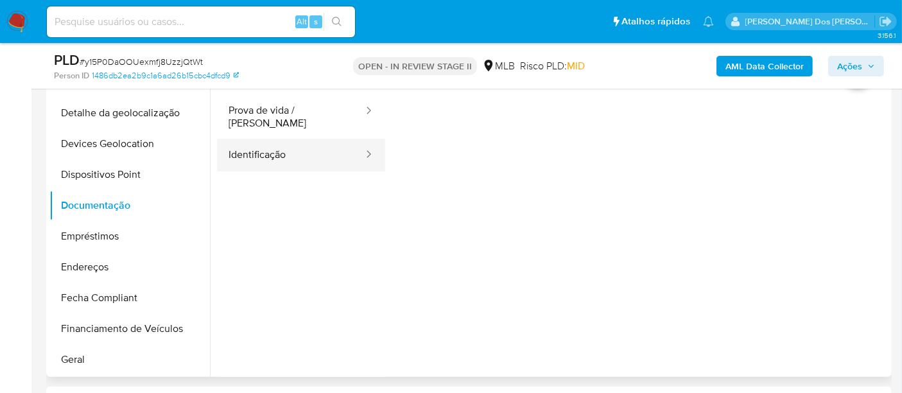
click at [244, 149] on button "Identificação" at bounding box center [291, 155] width 148 height 33
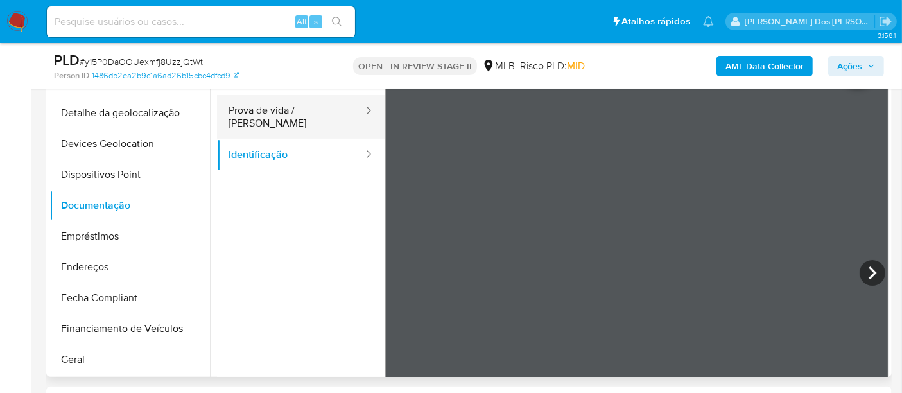
click at [294, 117] on button "Prova de vida / [PERSON_NAME]" at bounding box center [291, 117] width 148 height 44
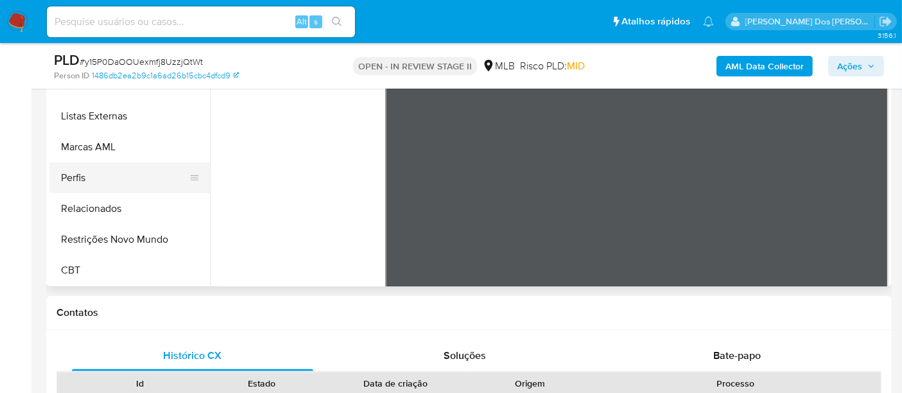
scroll to position [428, 0]
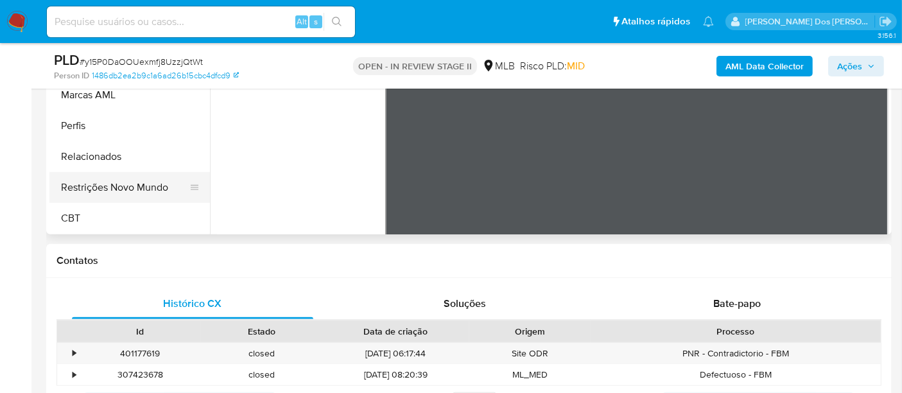
click at [131, 186] on button "Restrições Novo Mundo" at bounding box center [124, 187] width 150 height 31
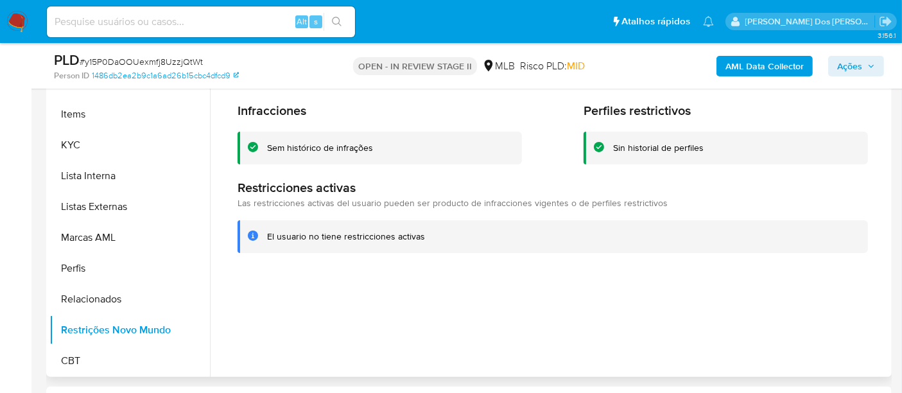
scroll to position [359, 0]
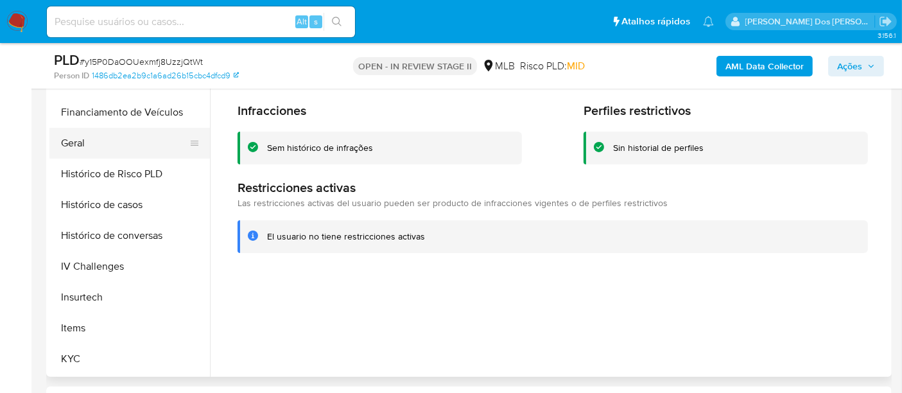
click at [71, 146] on button "Geral" at bounding box center [124, 143] width 150 height 31
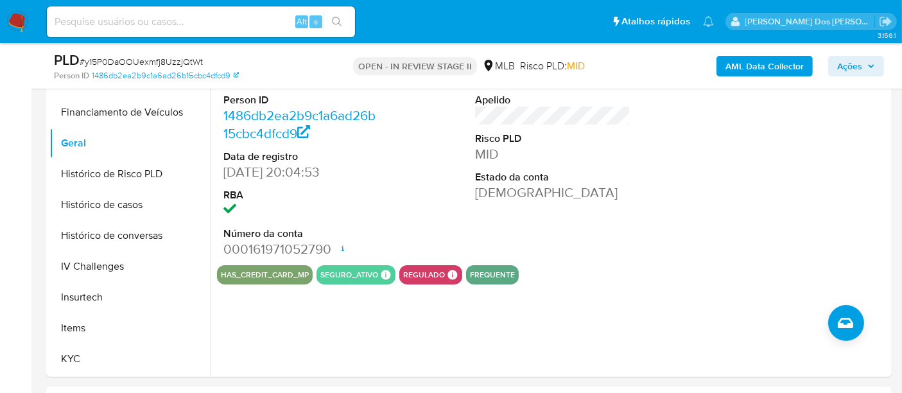
click at [114, 19] on input at bounding box center [201, 21] width 308 height 17
type input "[EMAIL_ADDRESS][DOMAIN_NAME]"
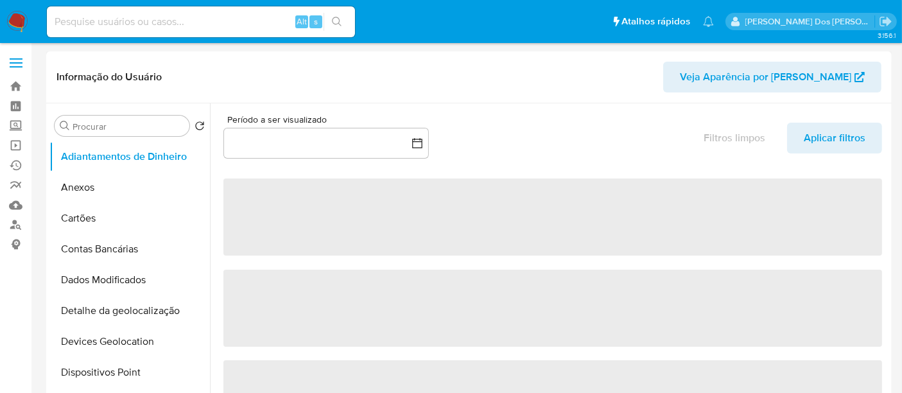
select select "10"
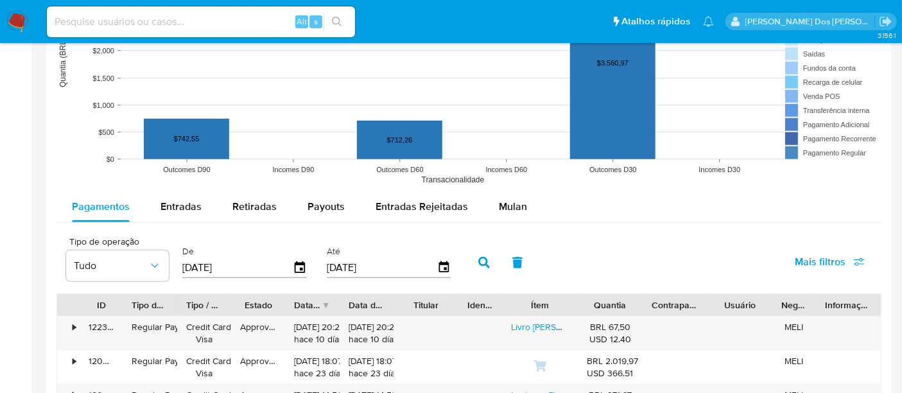
scroll to position [1070, 0]
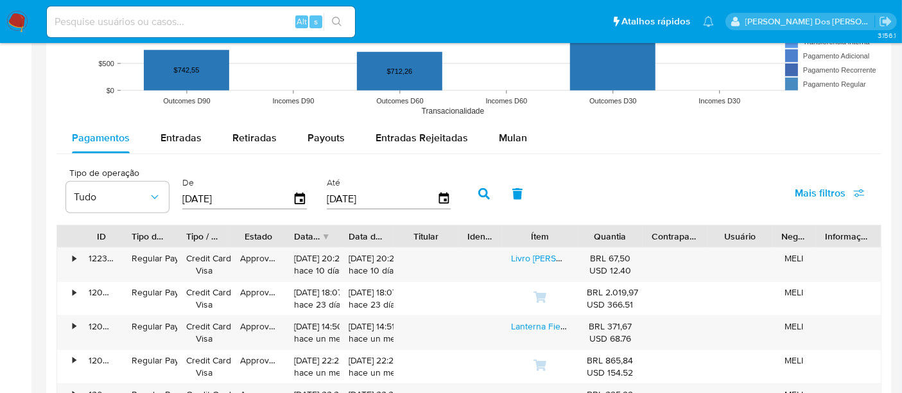
click at [193, 23] on input at bounding box center [201, 21] width 308 height 17
type input "[EMAIL_ADDRESS][DOMAIN_NAME]"
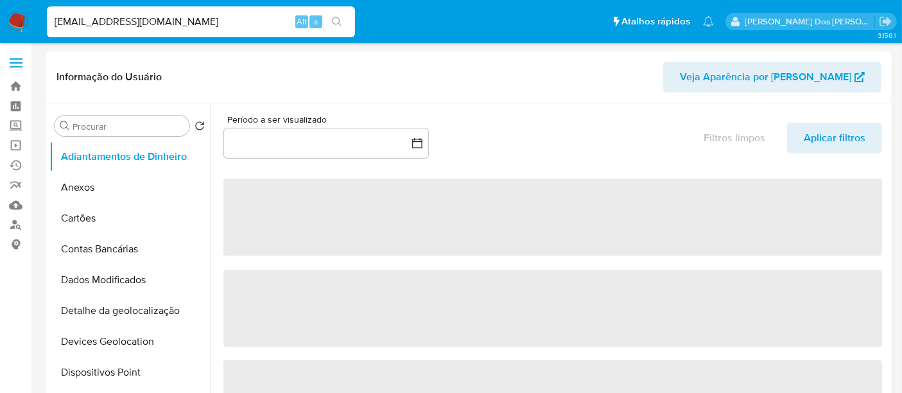
select select "10"
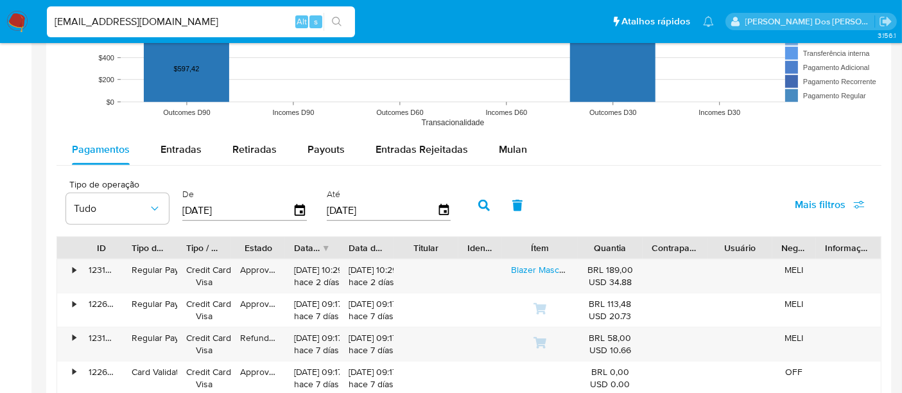
scroll to position [1141, 0]
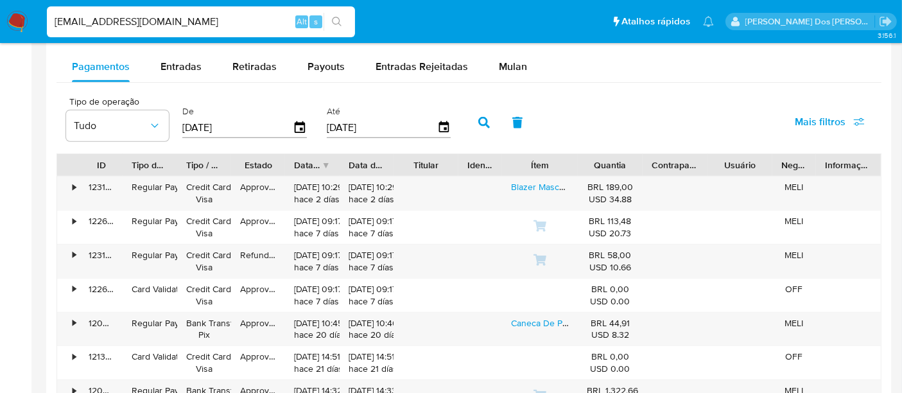
click at [262, 22] on input "[EMAIL_ADDRESS][DOMAIN_NAME]" at bounding box center [201, 21] width 308 height 17
type input "[EMAIL_ADDRESS][DOMAIN_NAME]"
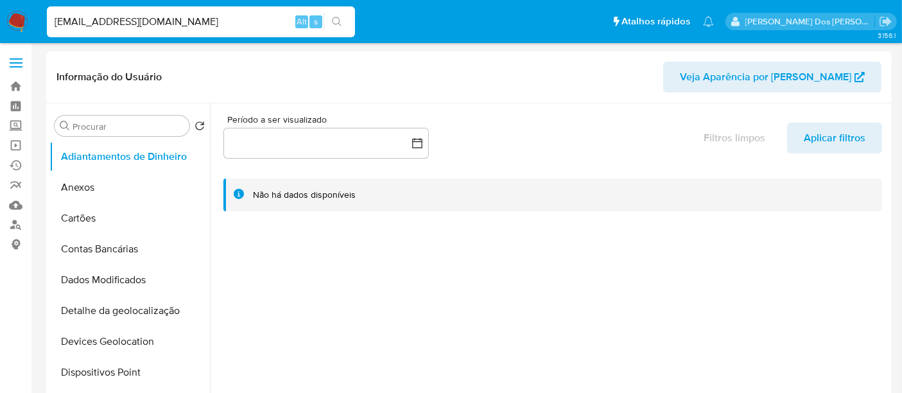
select select "10"
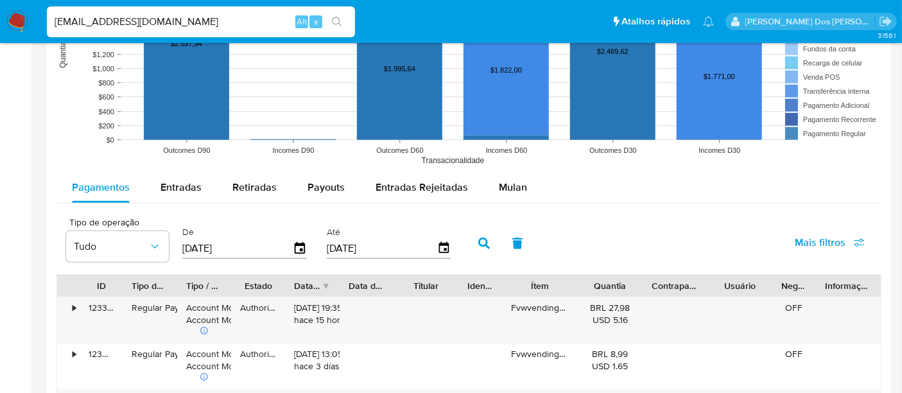
scroll to position [1212, 0]
